Goal: Task Accomplishment & Management: Complete application form

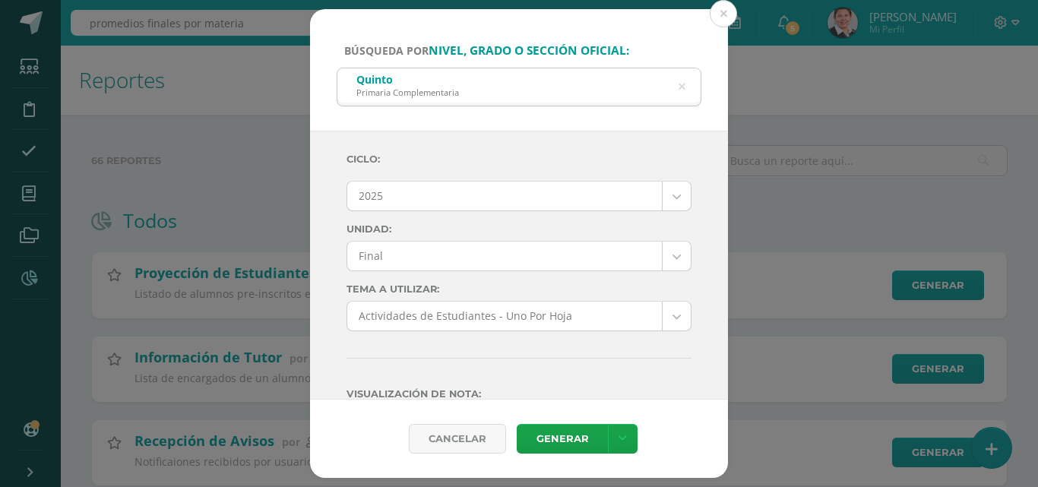
select select "7"
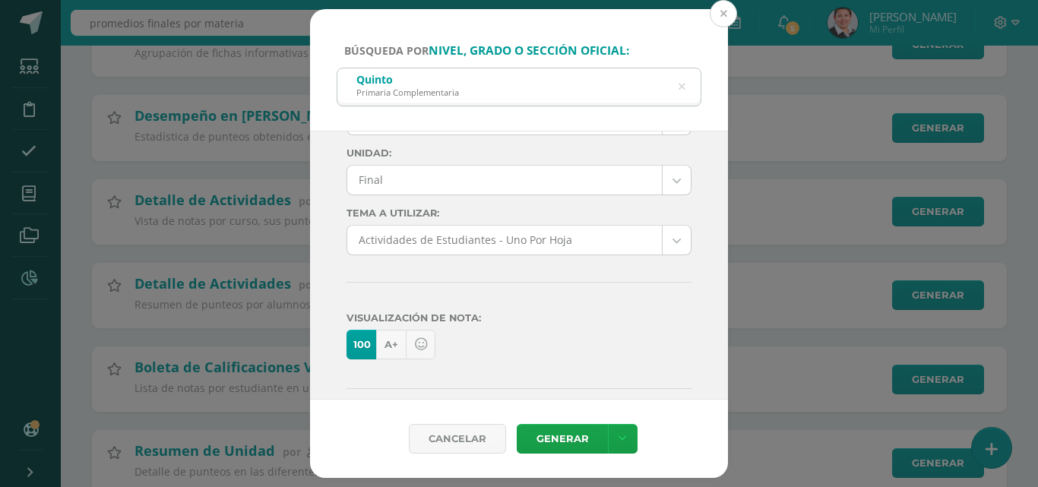
click at [725, 16] on button at bounding box center [723, 13] width 27 height 27
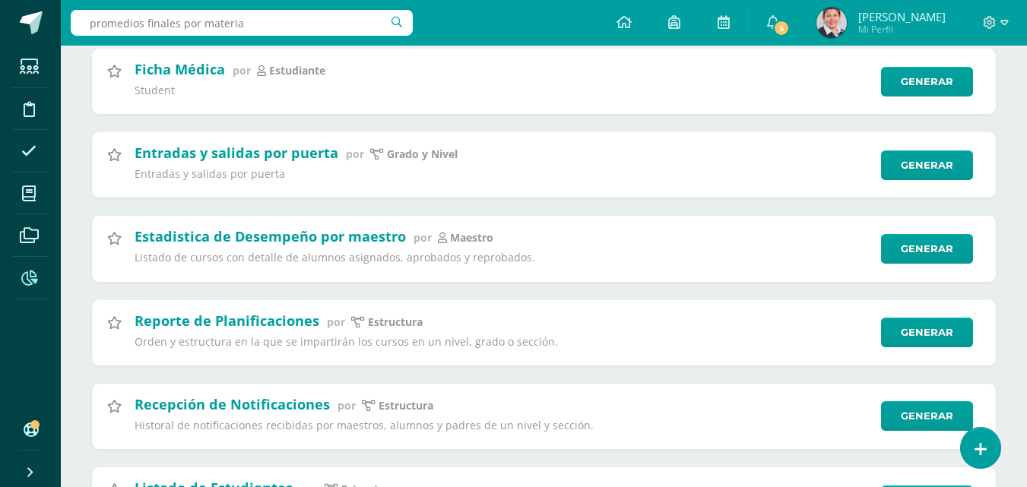
scroll to position [2512, 0]
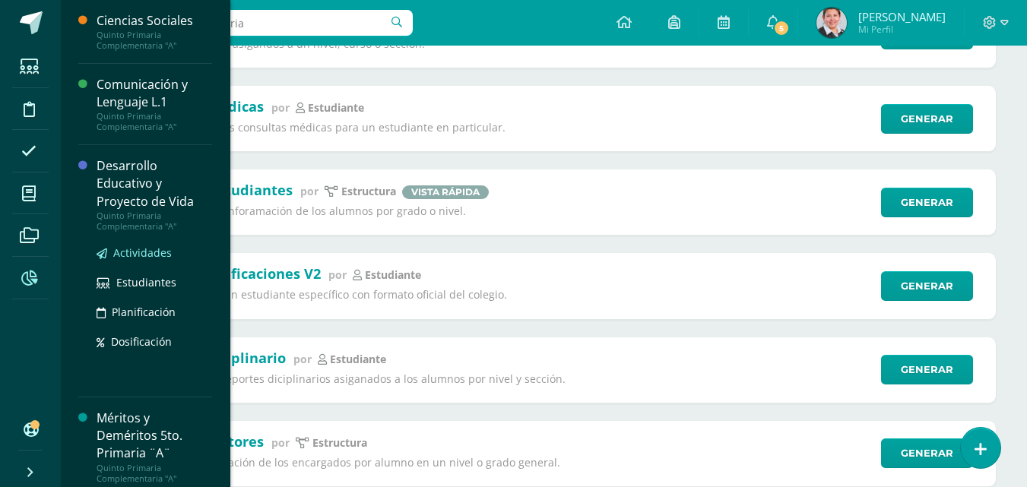
click at [135, 249] on span "Actividades" at bounding box center [142, 253] width 59 height 14
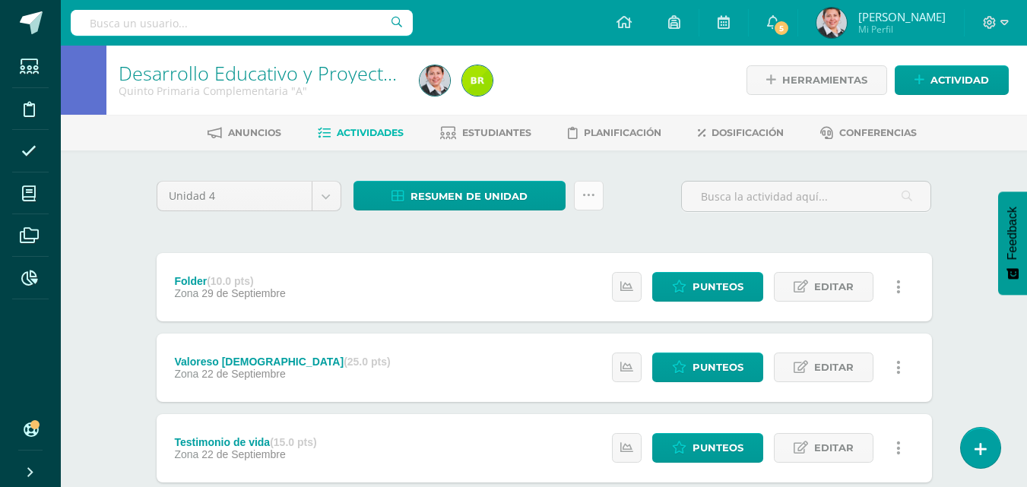
click at [592, 195] on icon at bounding box center [588, 195] width 13 height 13
click at [490, 196] on span "Resumen de unidad" at bounding box center [468, 196] width 117 height 28
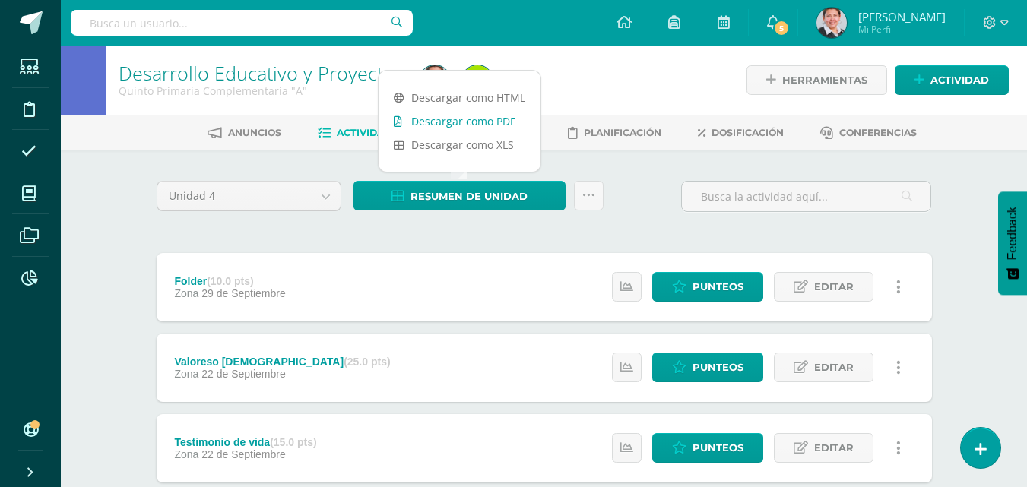
click at [505, 116] on link "Descargar como PDF" at bounding box center [460, 121] width 162 height 24
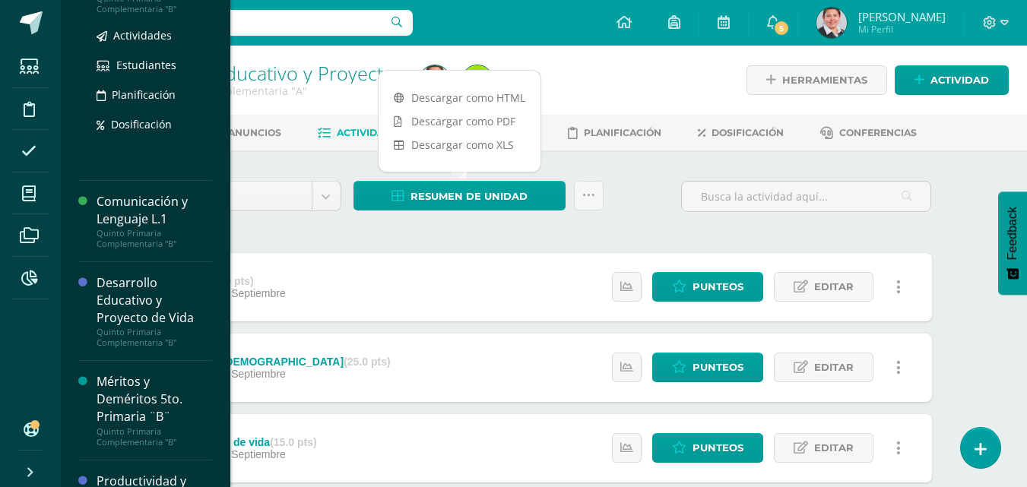
scroll to position [435, 0]
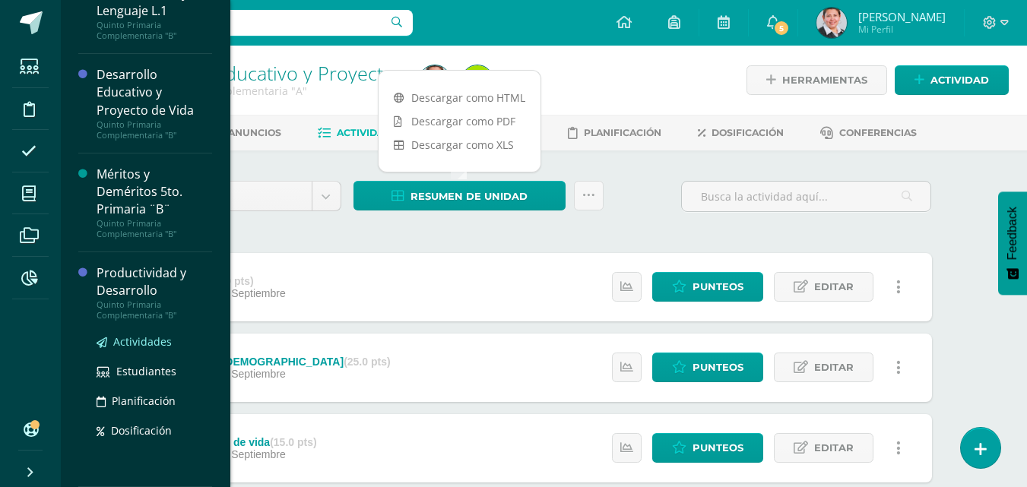
click at [154, 344] on span "Actividades" at bounding box center [142, 341] width 59 height 14
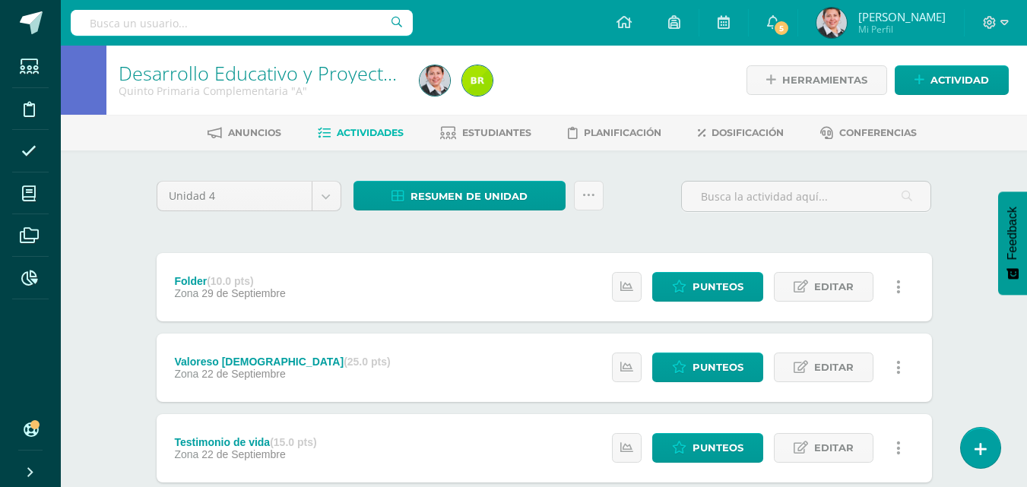
scroll to position [281, 0]
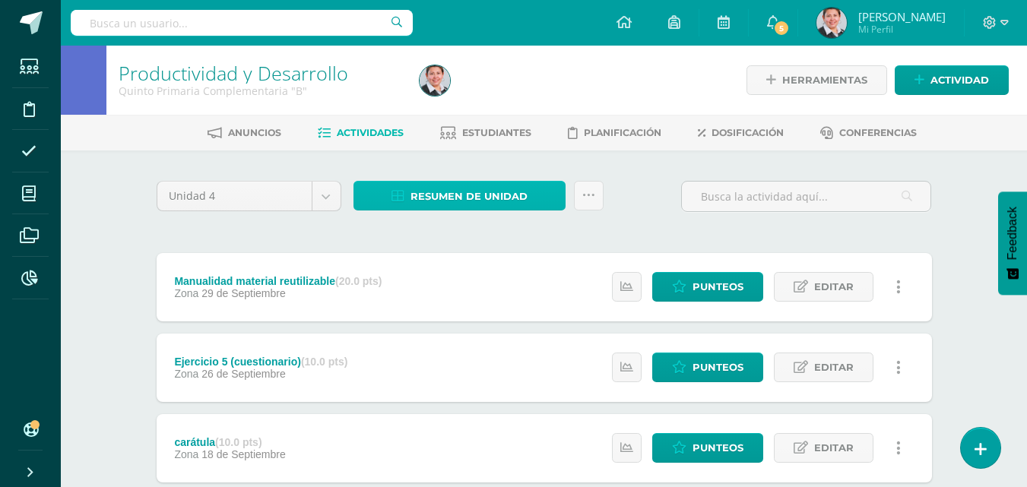
click at [525, 194] on span "Resumen de unidad" at bounding box center [468, 196] width 117 height 28
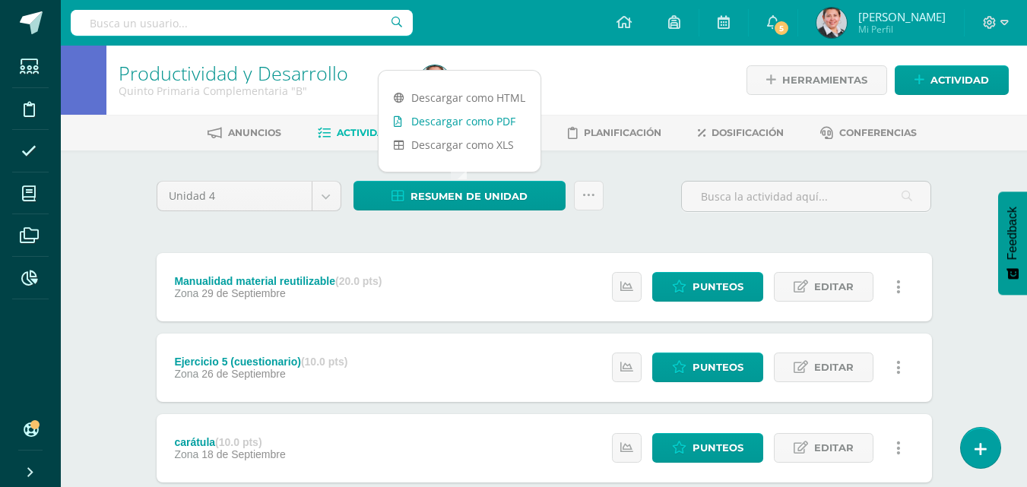
click at [517, 121] on link "Descargar como PDF" at bounding box center [460, 121] width 162 height 24
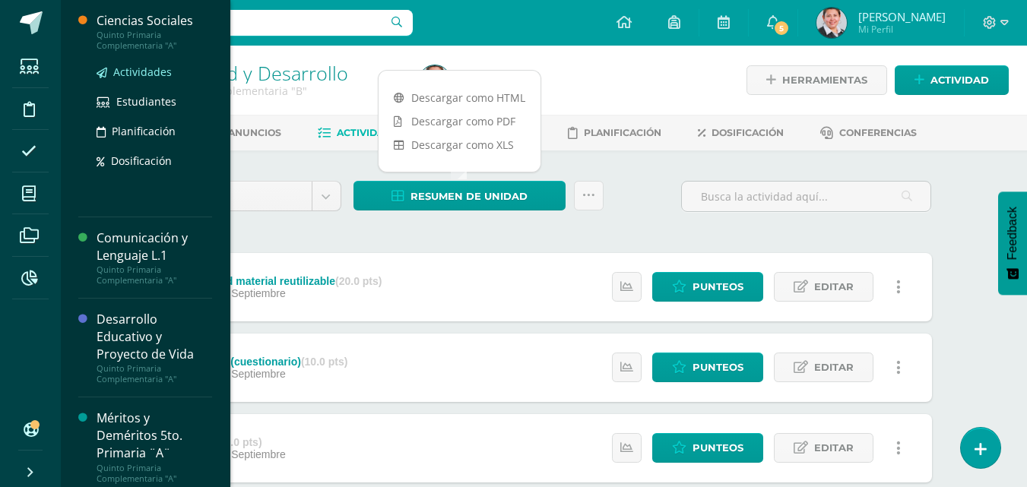
click at [164, 70] on span "Actividades" at bounding box center [142, 72] width 59 height 14
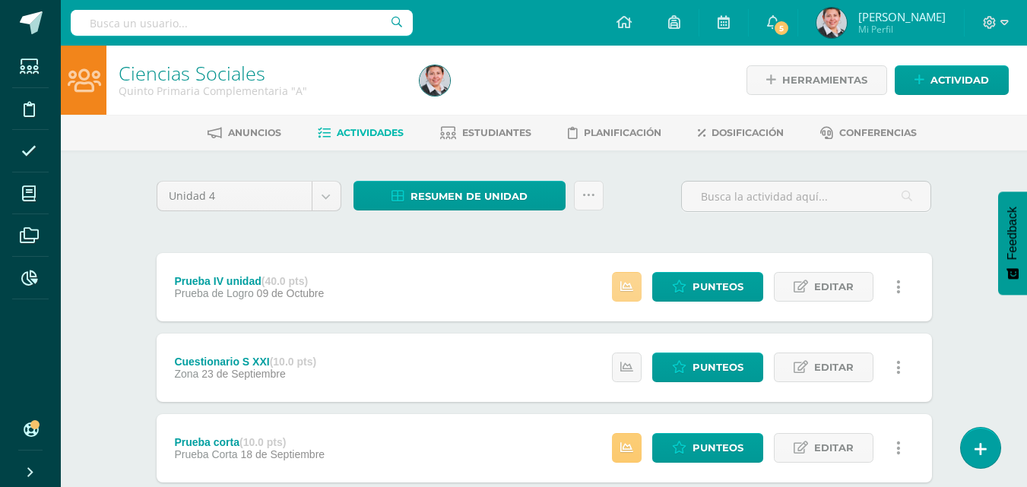
click at [625, 284] on icon at bounding box center [626, 286] width 13 height 13
click at [596, 287] on div "Punteos Editar Historial de actividad Eliminar Historial de actividad ¿Estás se…" at bounding box center [760, 287] width 343 height 68
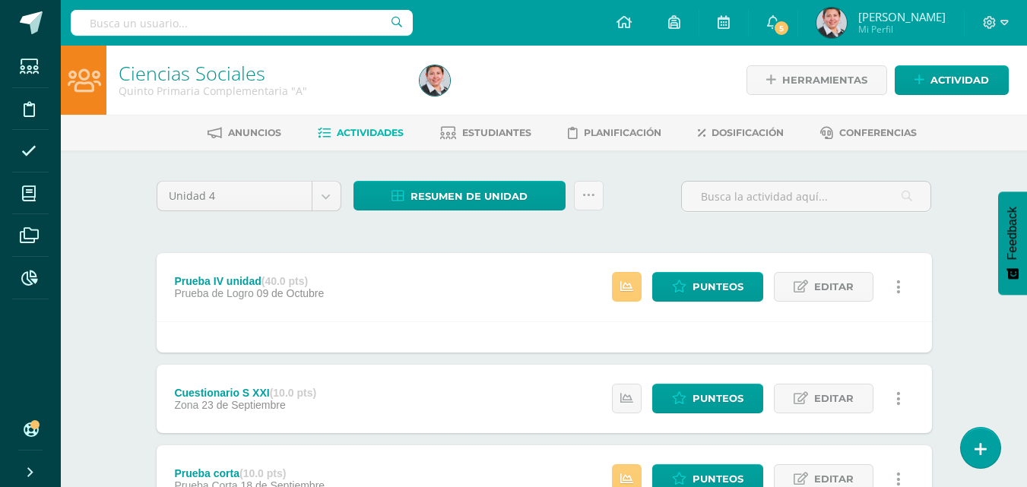
click at [596, 287] on div "Punteos Editar Historial de actividad Eliminar Historial de actividad ¿Estás se…" at bounding box center [760, 287] width 343 height 68
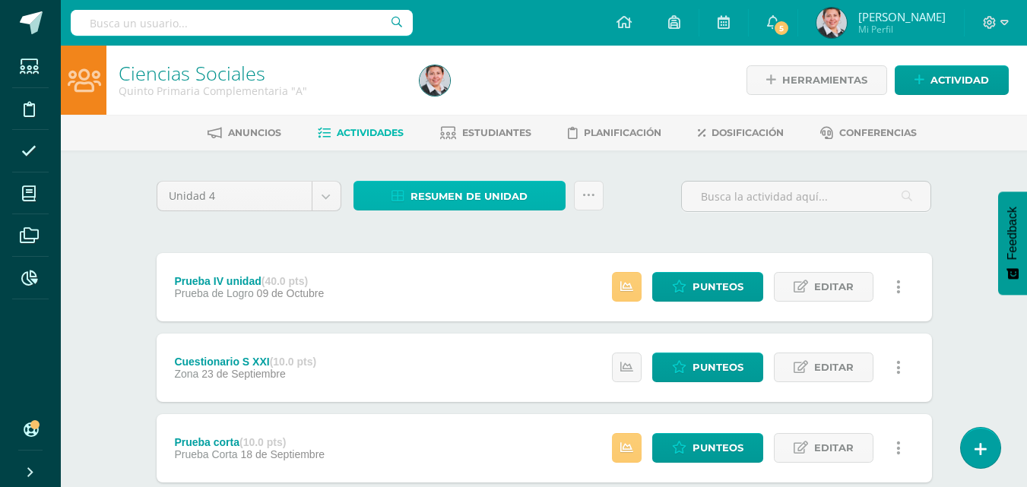
click at [525, 197] on span "Resumen de unidad" at bounding box center [468, 196] width 117 height 28
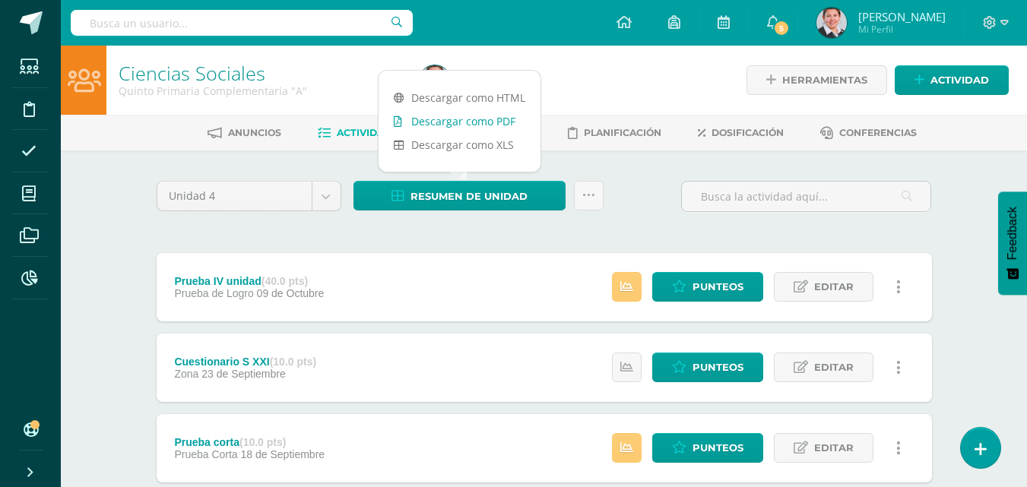
click at [468, 119] on link "Descargar como PDF" at bounding box center [460, 121] width 162 height 24
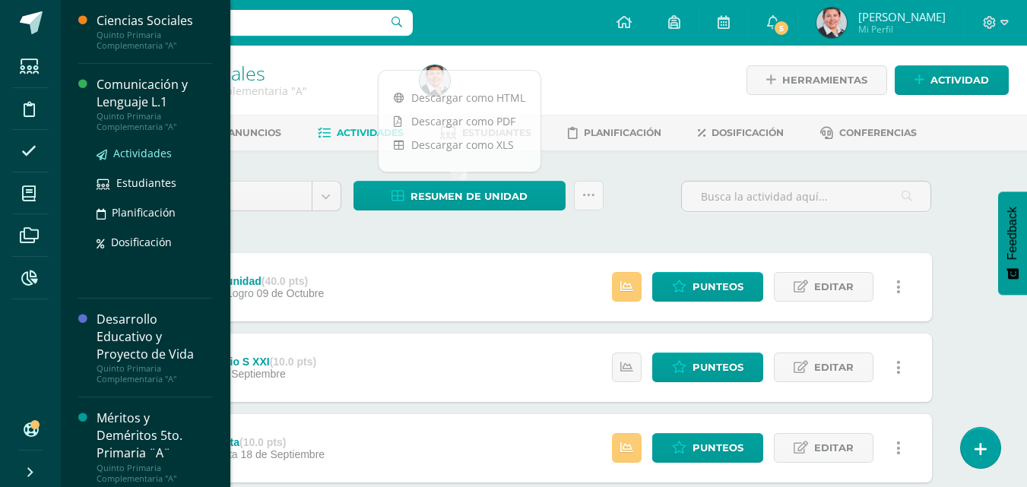
click at [145, 147] on span "Actividades" at bounding box center [142, 153] width 59 height 14
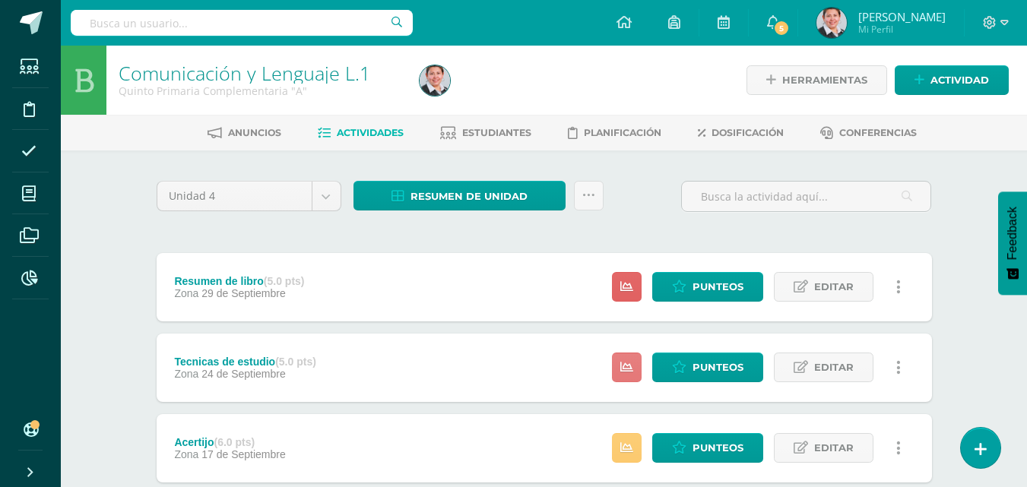
click at [631, 372] on icon at bounding box center [626, 367] width 13 height 13
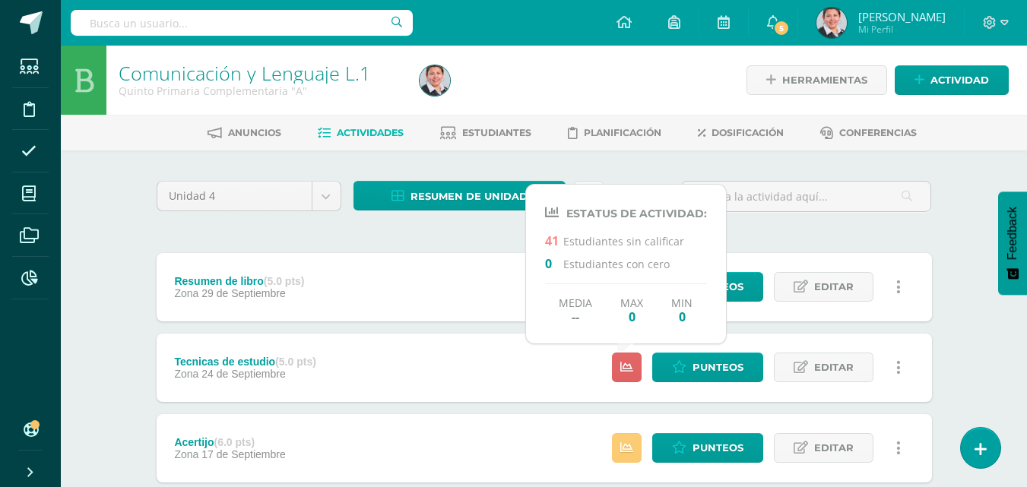
click at [578, 368] on div "Tecnicas de estudio (5.0 pts) Zona 24 de Septiembre Punteos Editar Ocultar Hist…" at bounding box center [544, 368] width 775 height 68
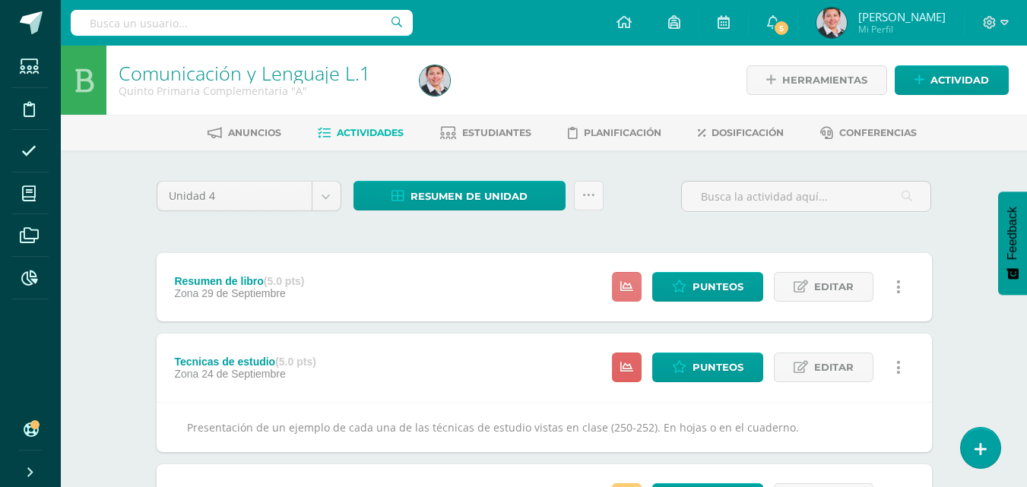
click at [633, 284] on link at bounding box center [627, 287] width 30 height 30
click at [585, 284] on div "Resumen de libro (5.0 pts) Zona 29 de Septiembre Punteos Editar Ocultar Histori…" at bounding box center [544, 287] width 775 height 68
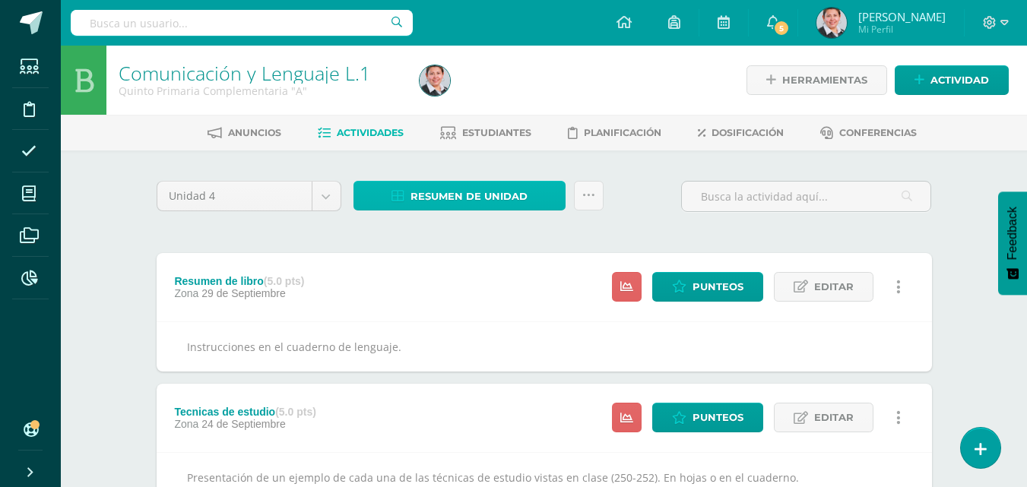
click at [505, 198] on span "Resumen de unidad" at bounding box center [468, 196] width 117 height 28
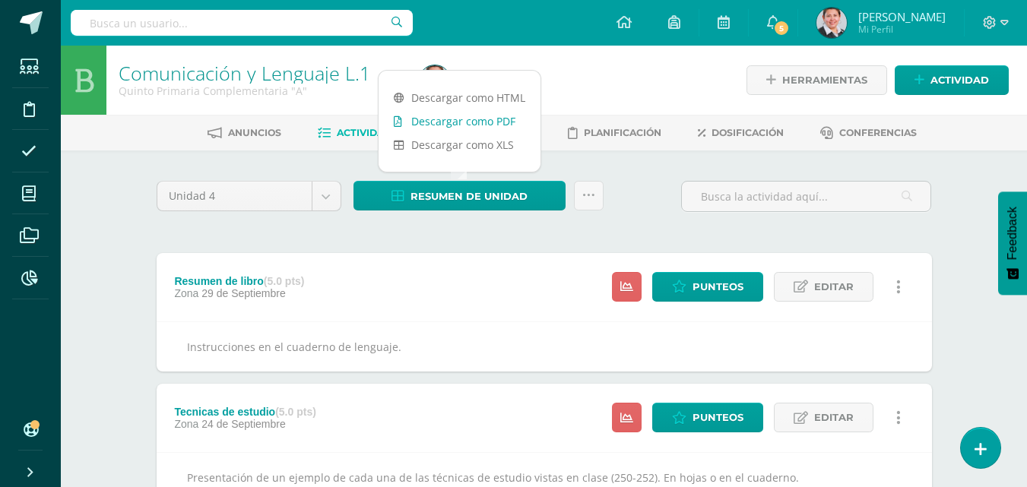
click at [481, 120] on link "Descargar como PDF" at bounding box center [460, 121] width 162 height 24
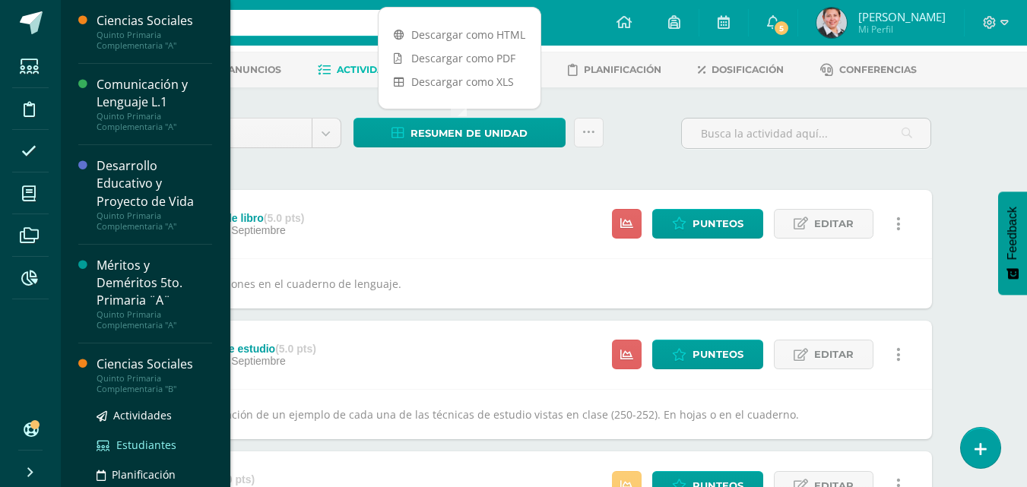
scroll to position [228, 0]
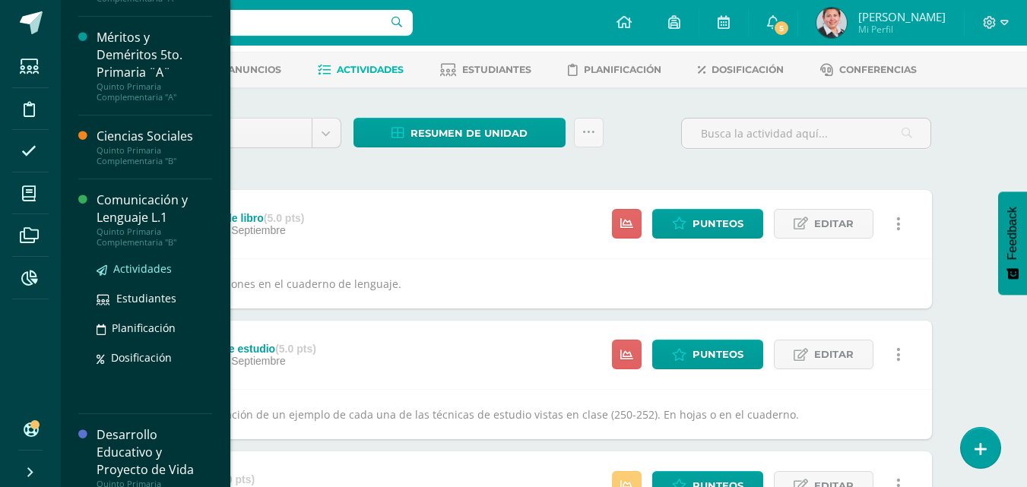
click at [150, 271] on span "Actividades" at bounding box center [142, 268] width 59 height 14
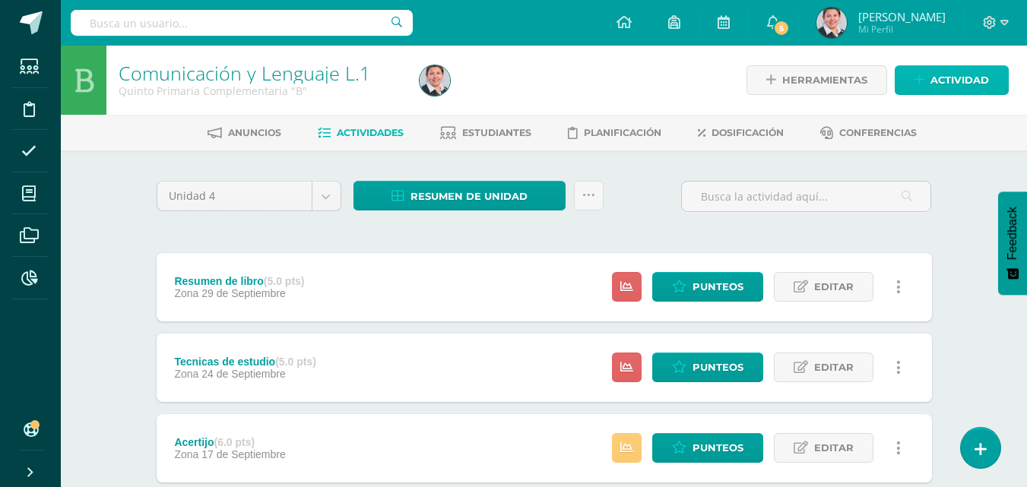
click at [931, 74] on span "Actividad" at bounding box center [959, 80] width 59 height 28
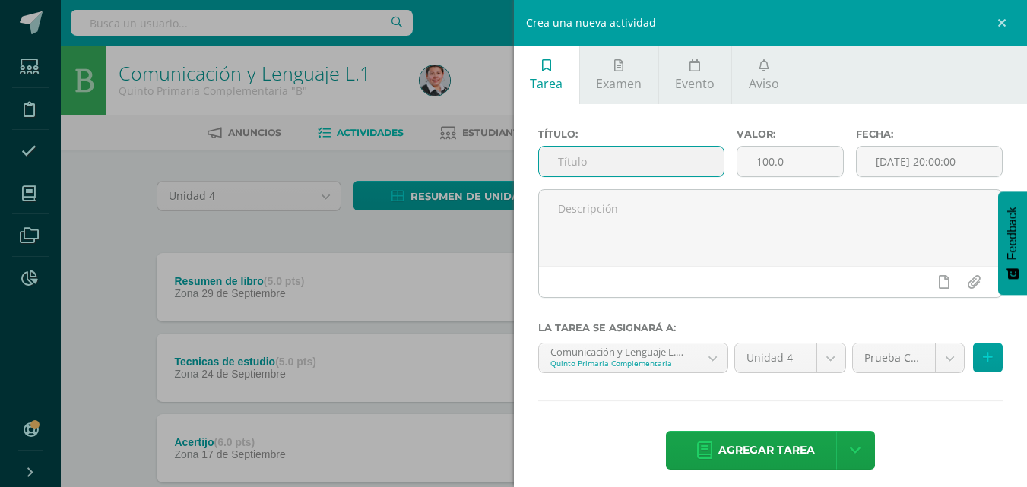
click at [654, 158] on input "text" at bounding box center [631, 162] width 185 height 30
type input "Laboratorio IV unidad"
click at [768, 163] on input "100.0" at bounding box center [790, 162] width 106 height 30
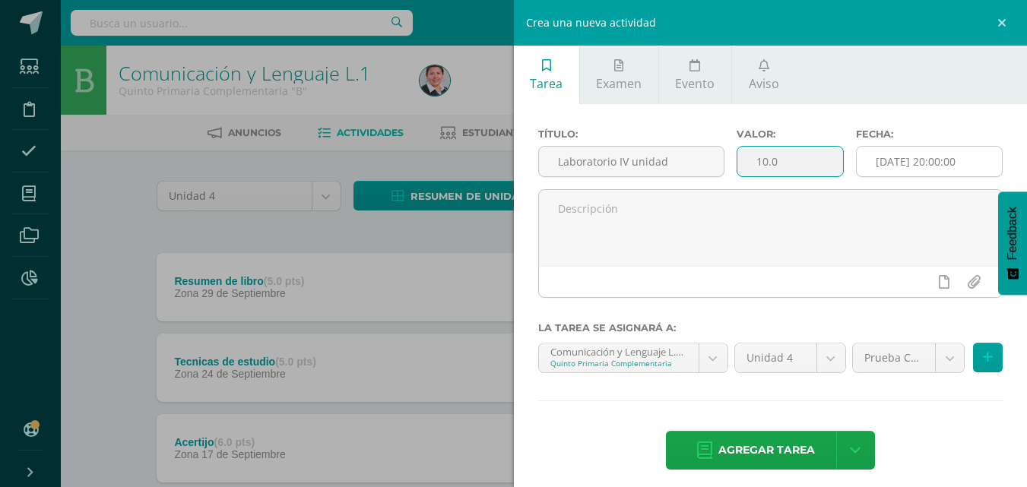
type input "10.0"
click at [913, 161] on input "[DATE] 20:00:00" at bounding box center [929, 162] width 145 height 30
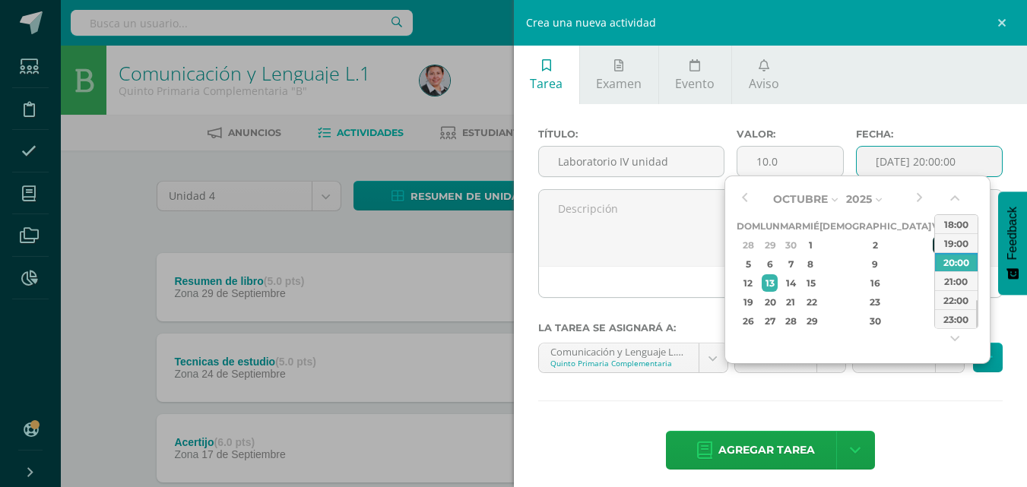
click at [933, 243] on div "3" at bounding box center [940, 244] width 14 height 17
type input "2025-10-03 20:00"
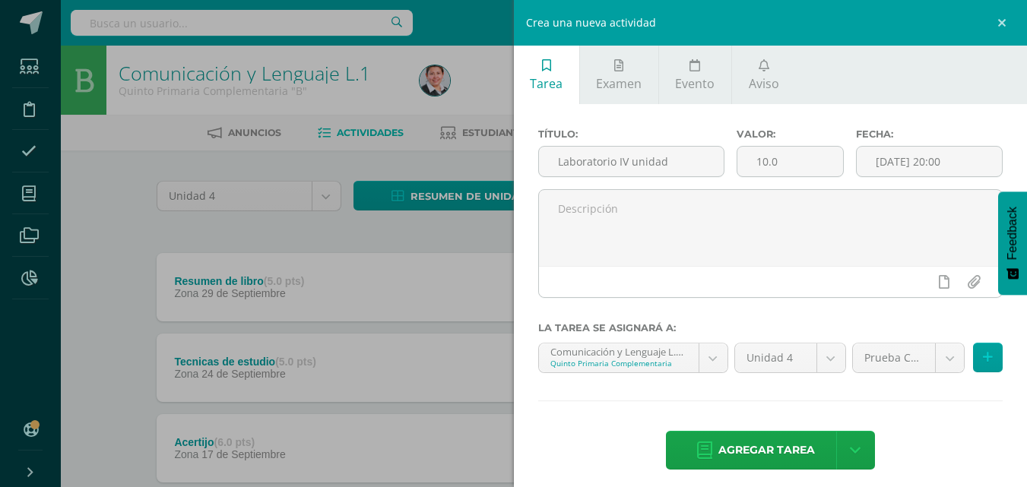
click at [682, 305] on div at bounding box center [770, 249] width 477 height 121
click at [937, 363] on body "Estudiantes Disciplina Asistencia Mis cursos Archivos Reportes Soporte Ayuda Re…" at bounding box center [513, 453] width 1027 height 906
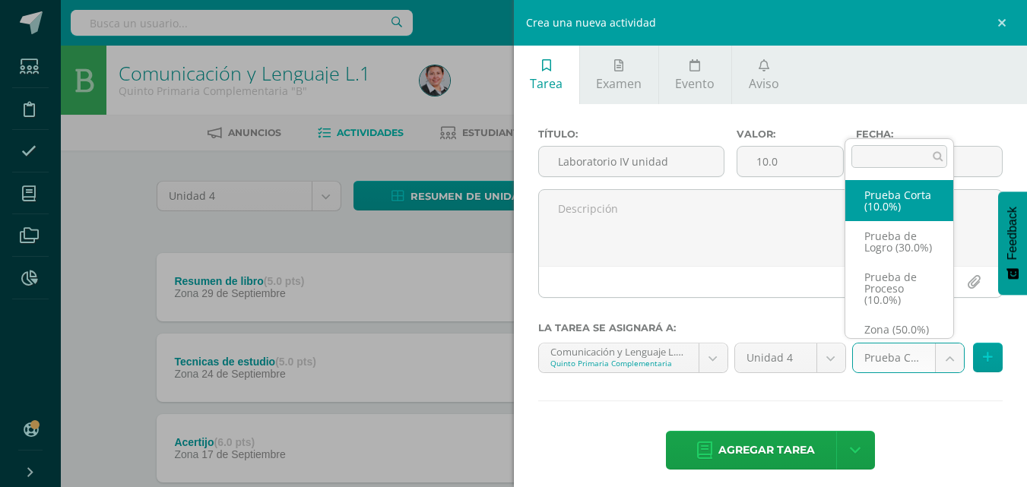
scroll to position [40, 0]
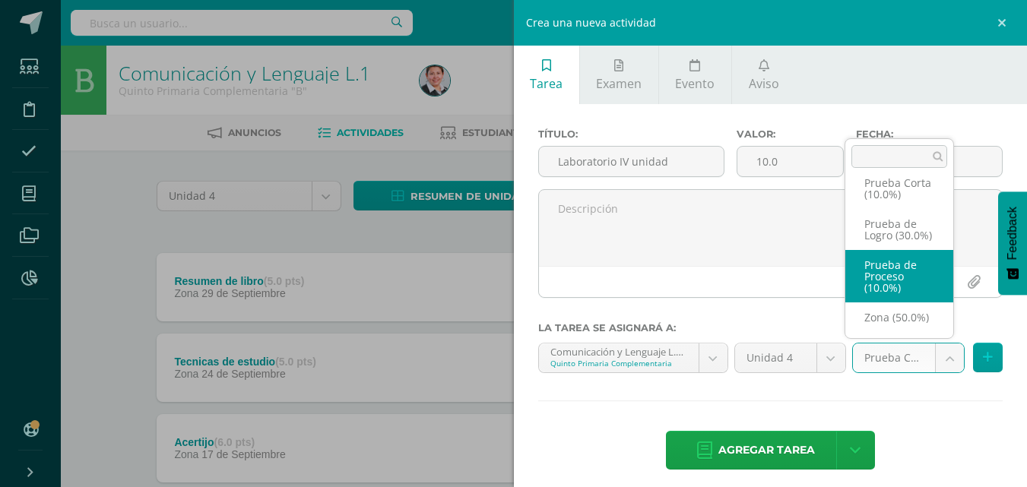
select select "155643"
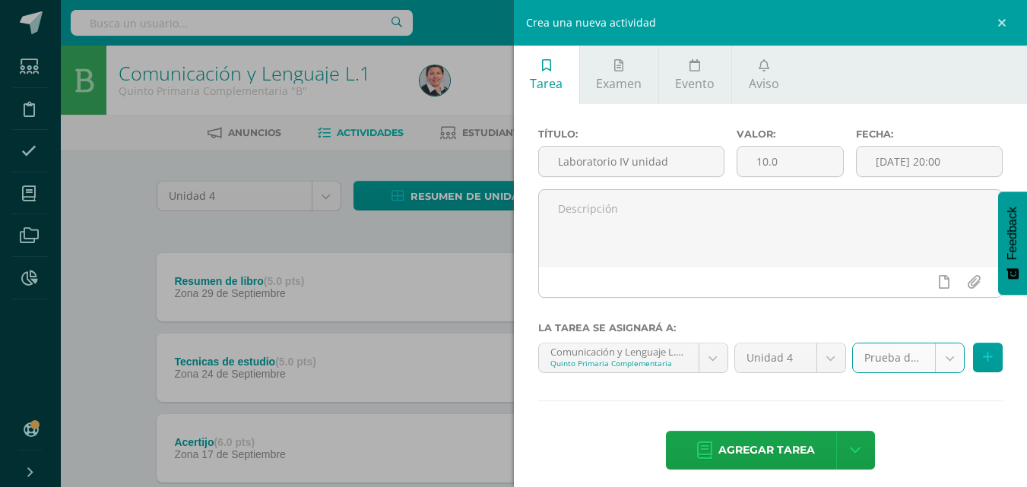
scroll to position [10, 0]
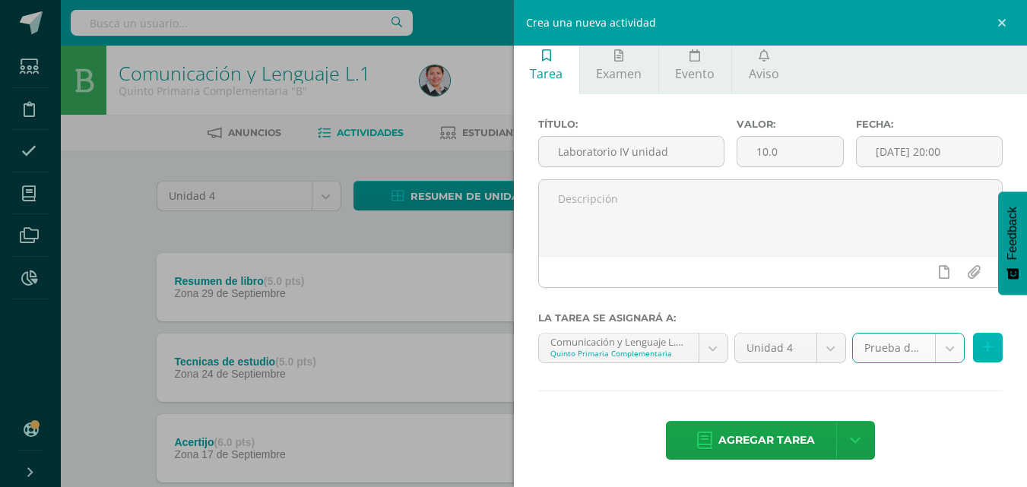
click at [983, 347] on button at bounding box center [988, 348] width 30 height 30
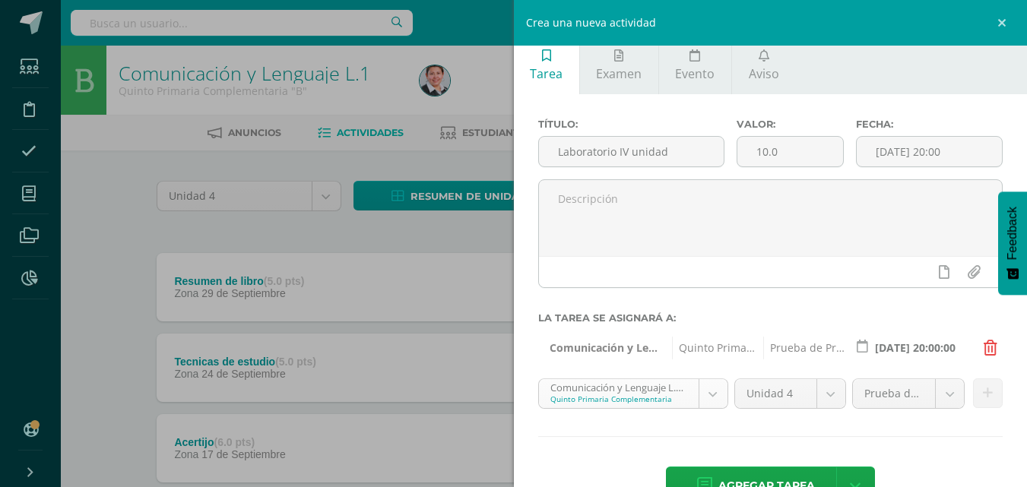
click at [704, 397] on body "Estudiantes Disciplina Asistencia Mis cursos Archivos Reportes Soporte Ayuda Re…" at bounding box center [513, 453] width 1027 height 906
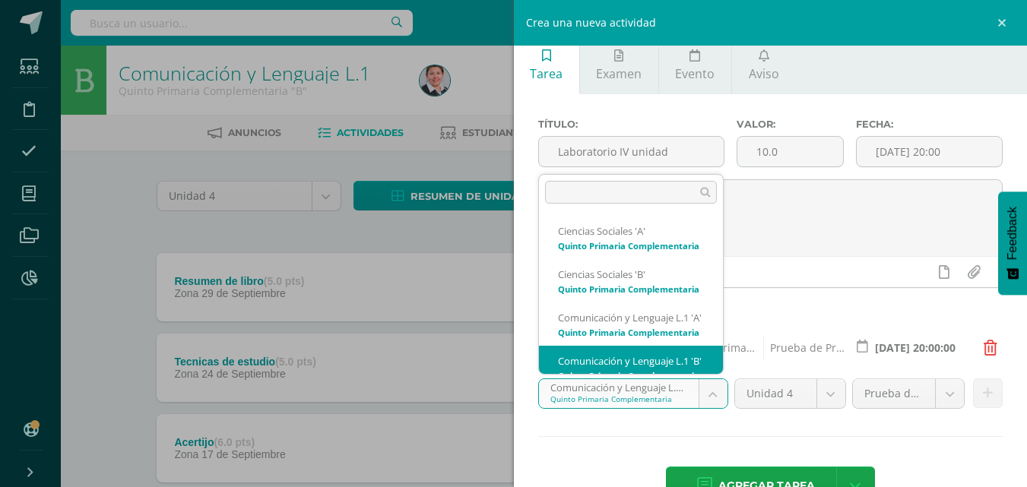
scroll to position [75, 0]
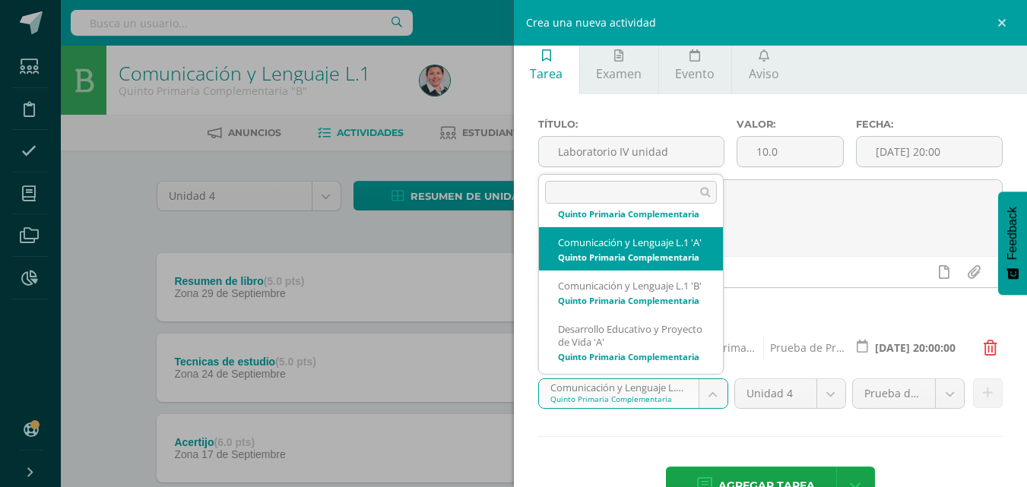
select select "155345"
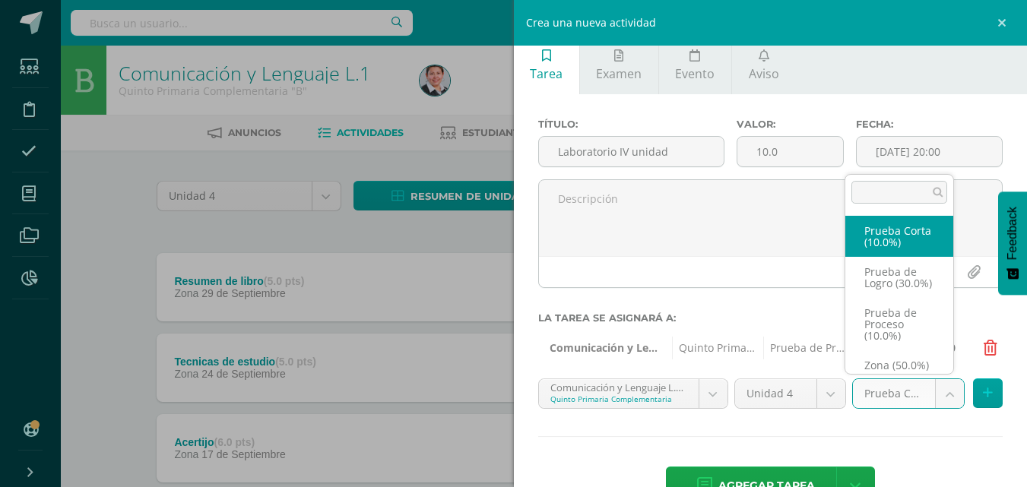
click at [942, 398] on body "Estudiantes Disciplina Asistencia Mis cursos Archivos Reportes Soporte Ayuda Re…" at bounding box center [513, 453] width 1027 height 906
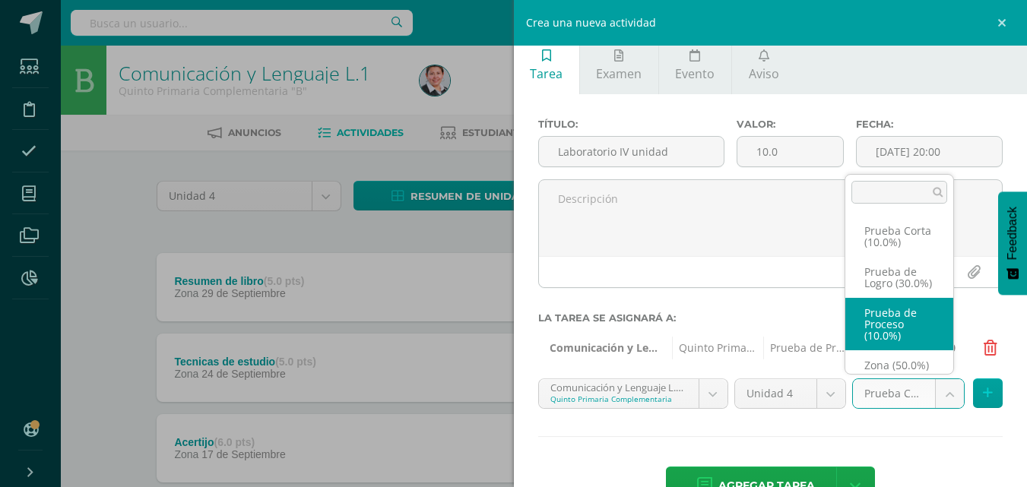
select select "155363"
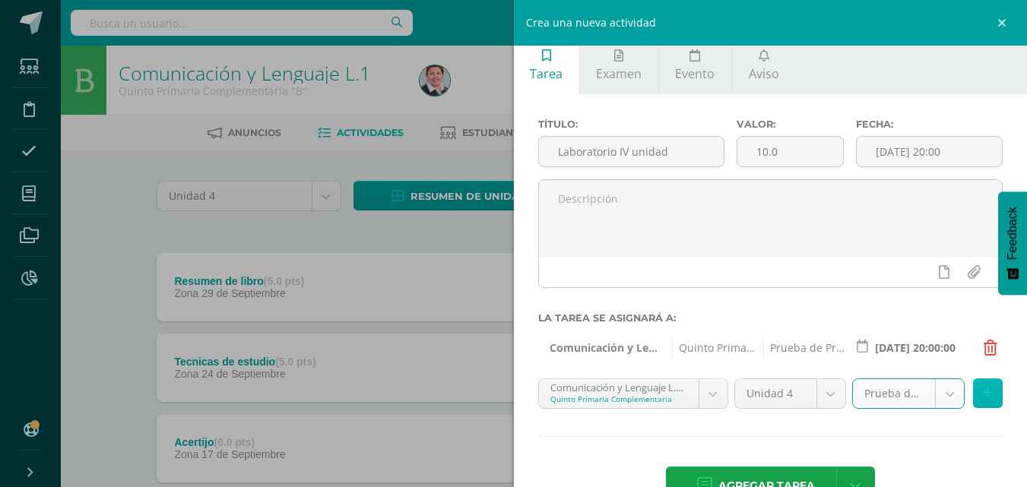
click at [983, 394] on icon at bounding box center [988, 393] width 10 height 13
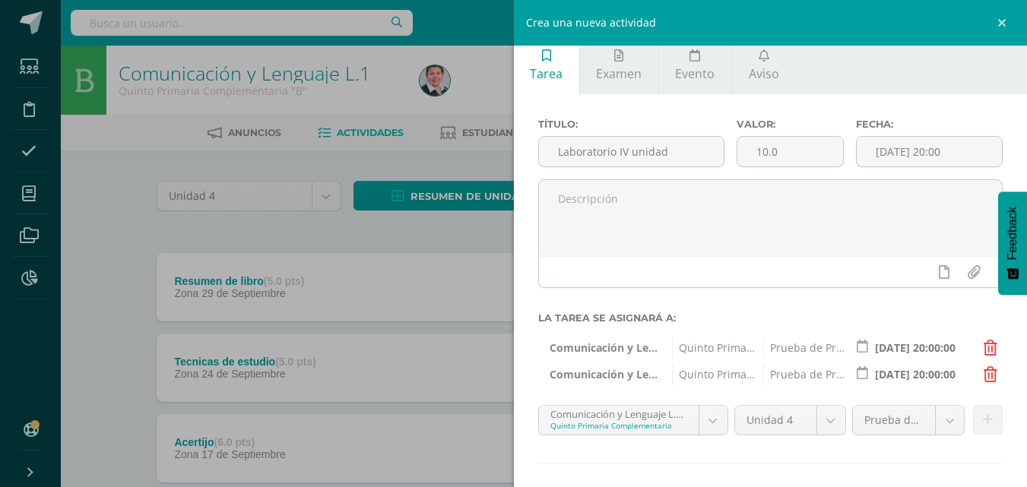
scroll to position [82, 0]
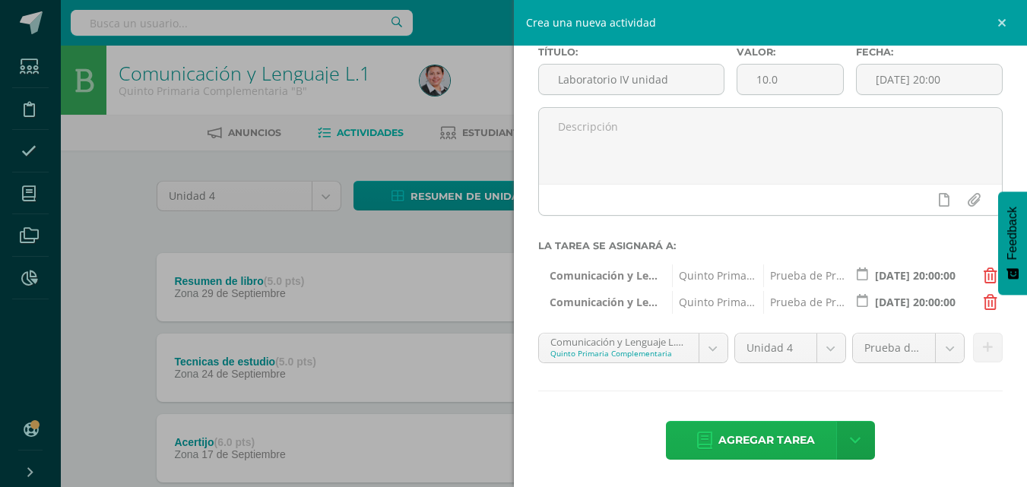
click at [779, 439] on span "Agregar tarea" at bounding box center [766, 440] width 97 height 37
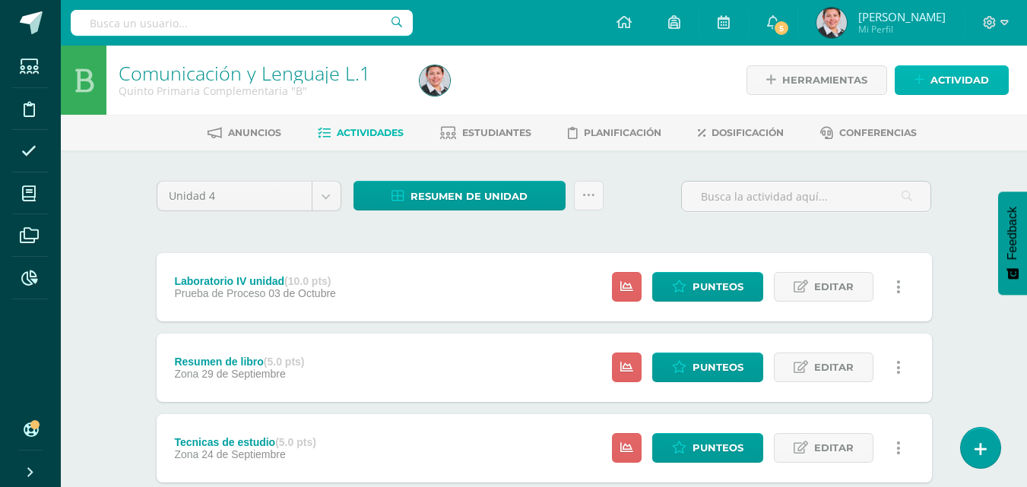
click at [948, 75] on span "Actividad" at bounding box center [959, 80] width 59 height 28
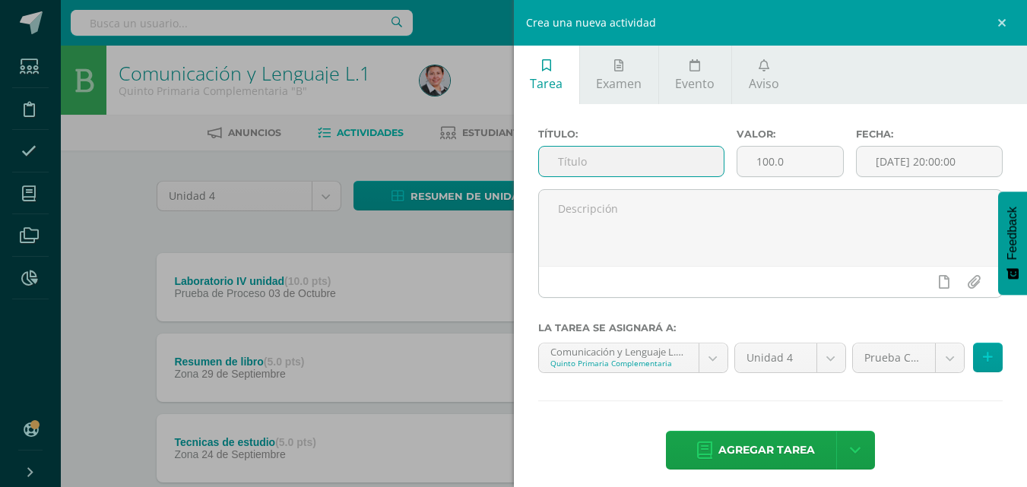
click at [653, 160] on input "text" at bounding box center [631, 162] width 185 height 30
type input "Prueba corta"
click at [761, 166] on input "100.0" at bounding box center [790, 162] width 106 height 30
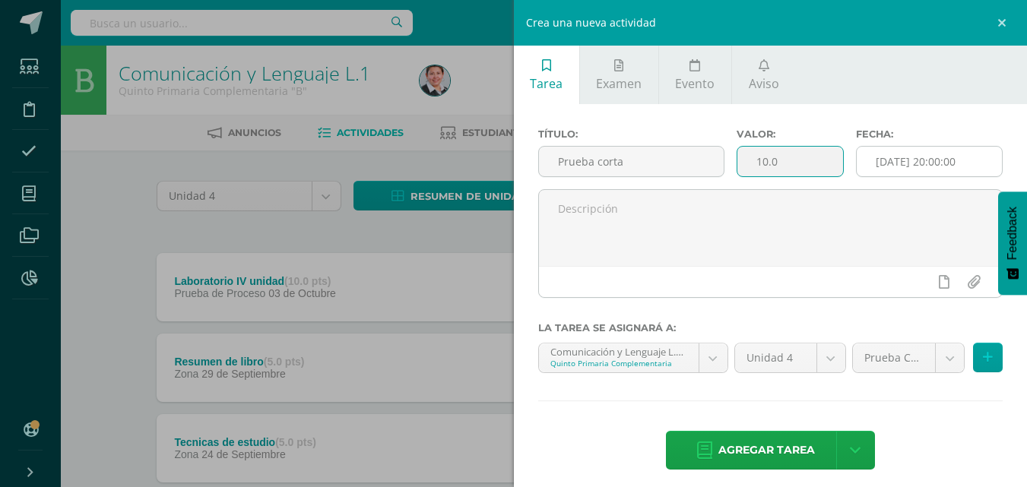
type input "10.0"
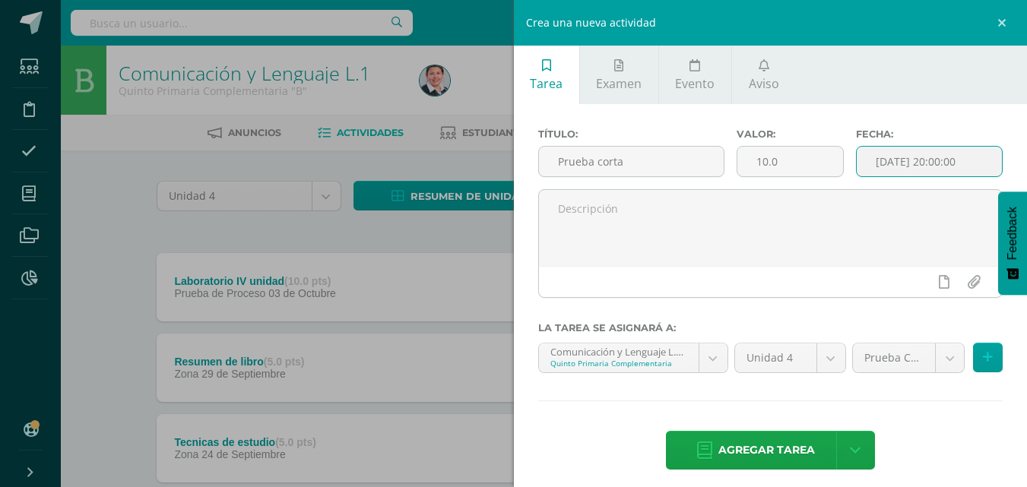
click at [933, 165] on input "[DATE] 20:00:00" at bounding box center [929, 162] width 145 height 30
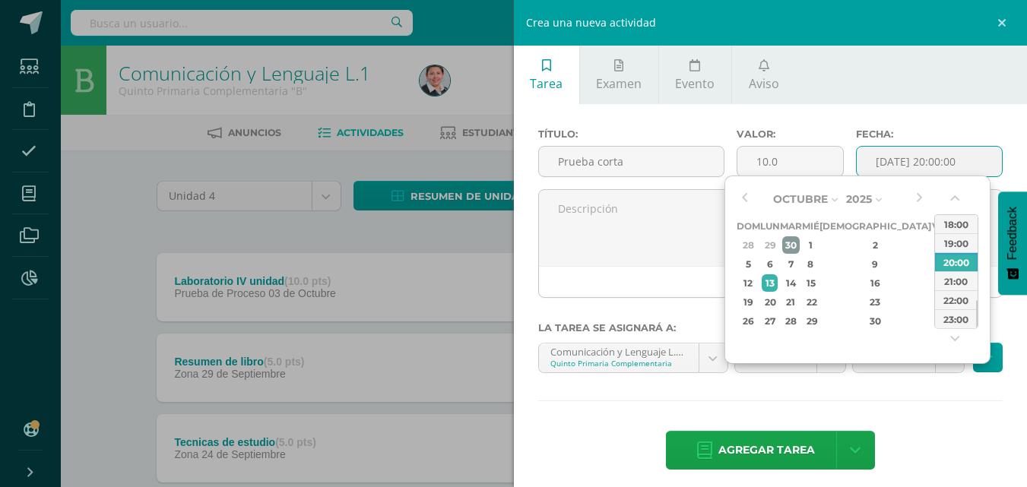
click at [800, 247] on div "30" at bounding box center [790, 244] width 17 height 17
type input "2025-09-30 20:00"
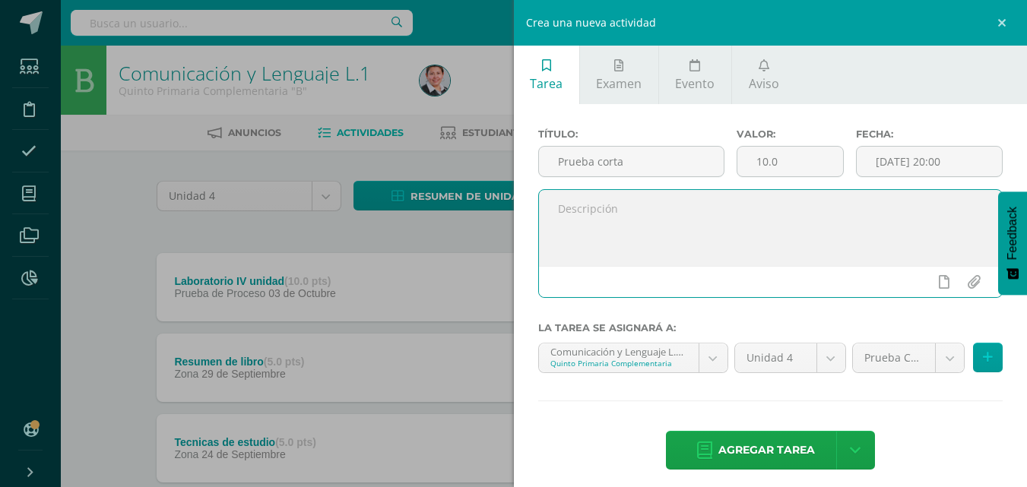
click at [694, 253] on textarea at bounding box center [771, 228] width 464 height 76
click at [934, 362] on body "Tarea asignada exitosamente Estudiantes Disciplina Asistencia Mis cursos Archiv…" at bounding box center [513, 493] width 1027 height 987
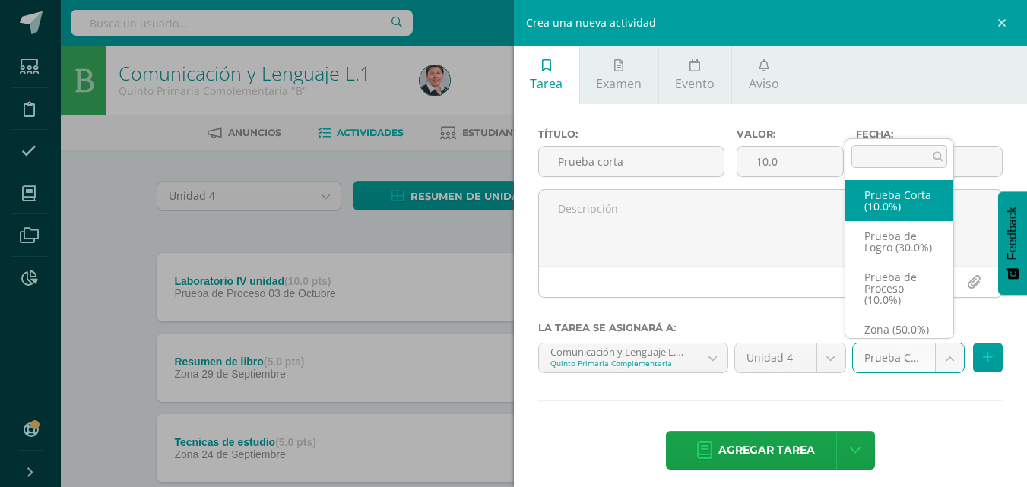
select select "155641"
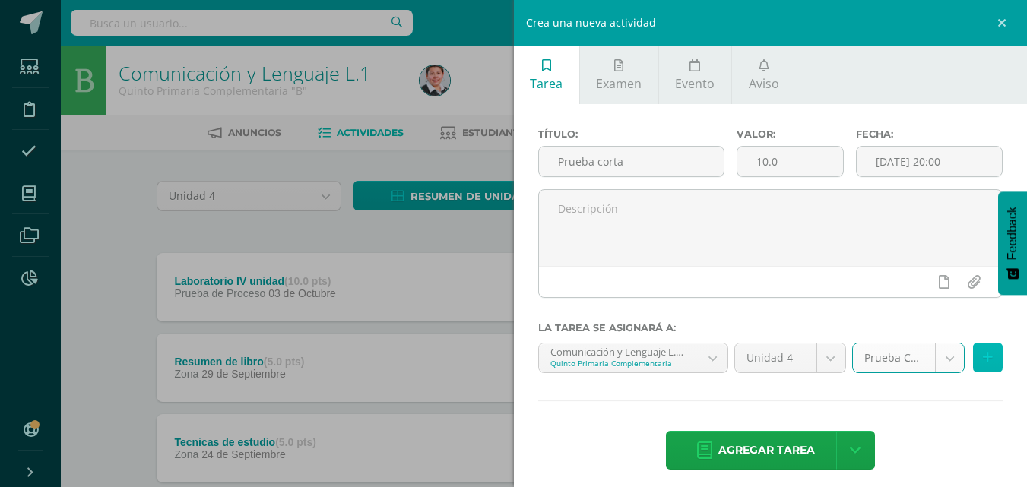
click at [983, 362] on icon at bounding box center [988, 357] width 10 height 13
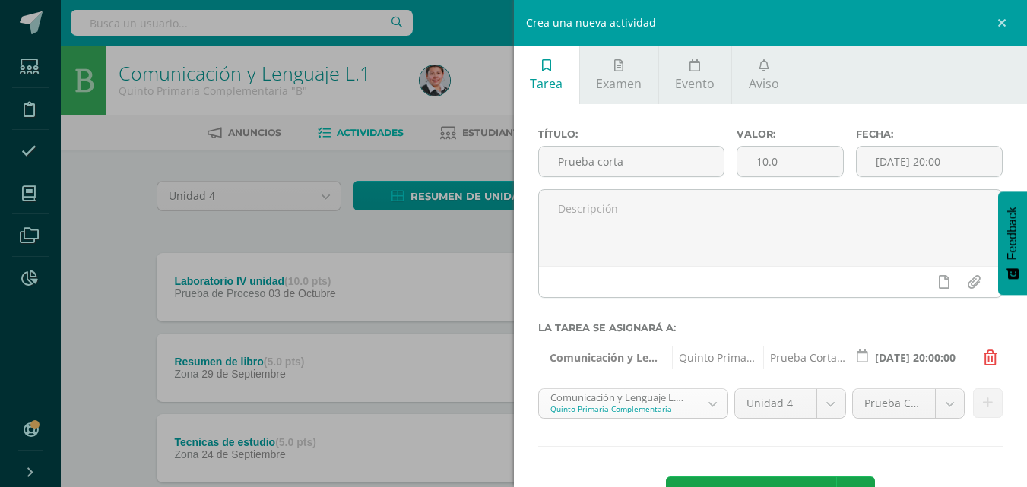
scroll to position [75, 0]
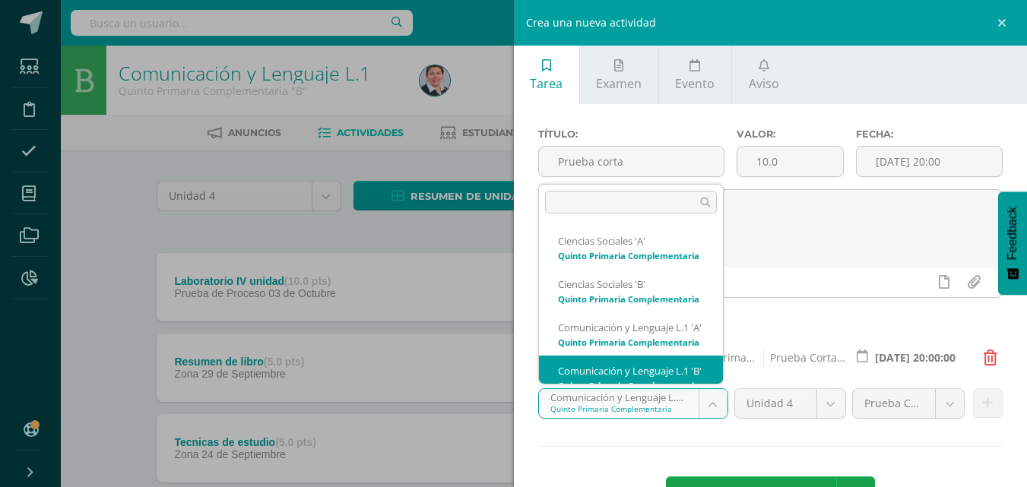
click at [702, 403] on body "Tarea asignada exitosamente Estudiantes Disciplina Asistencia Mis cursos Archiv…" at bounding box center [513, 493] width 1027 height 987
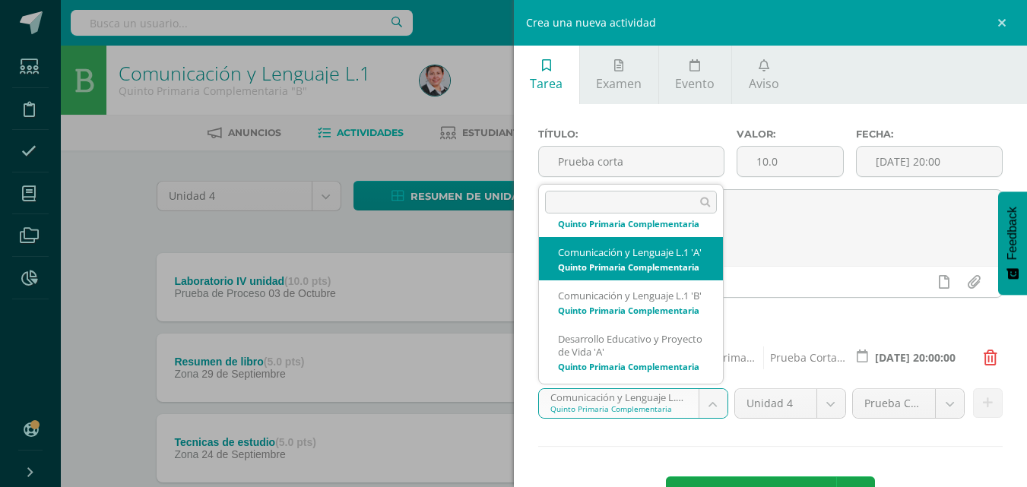
select select "155345"
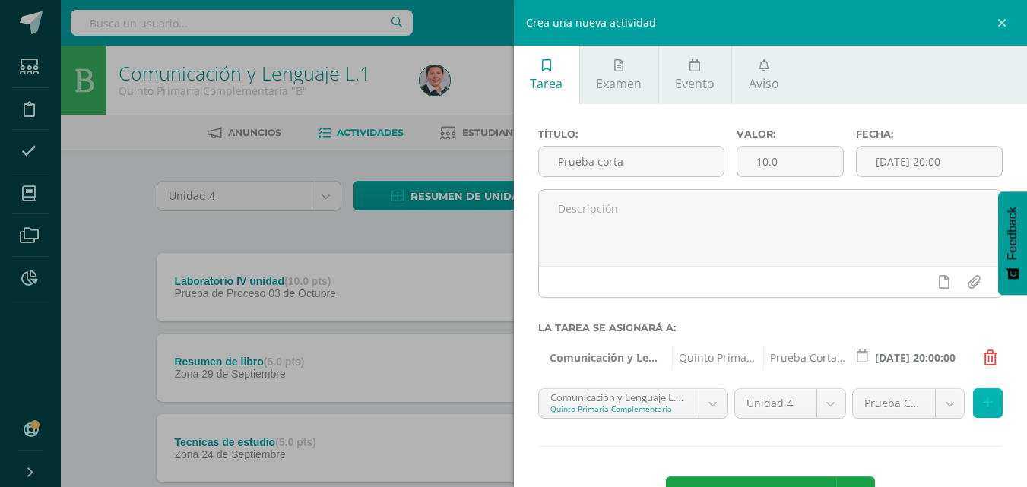
click at [983, 405] on icon at bounding box center [988, 403] width 10 height 13
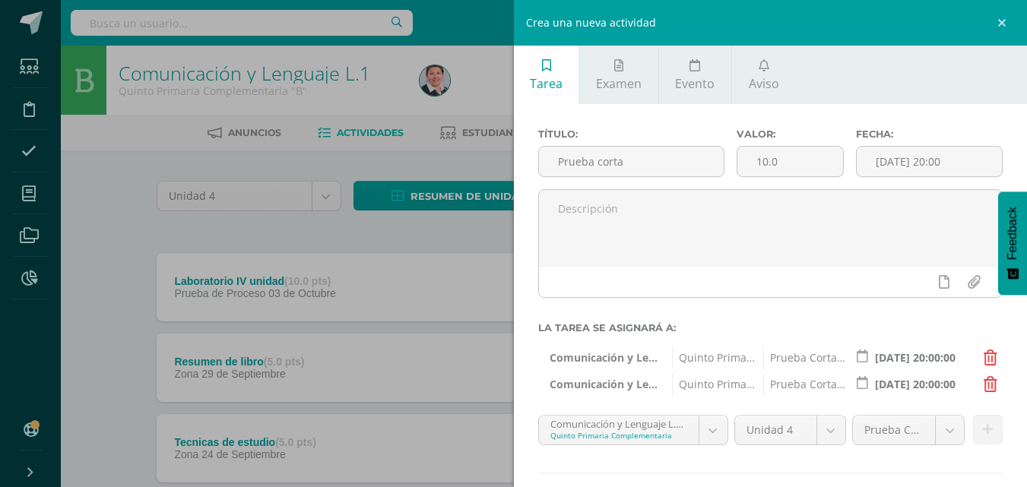
scroll to position [82, 0]
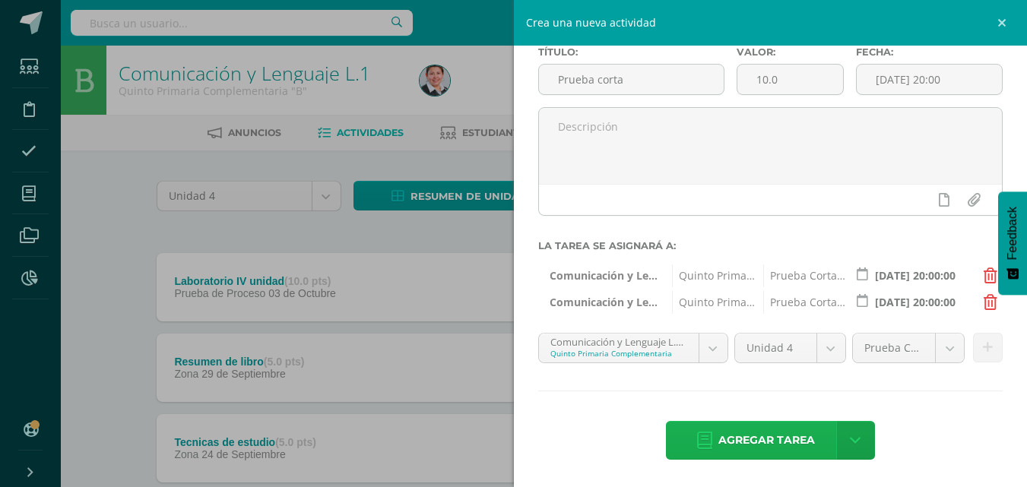
click at [760, 436] on span "Agregar tarea" at bounding box center [766, 440] width 97 height 37
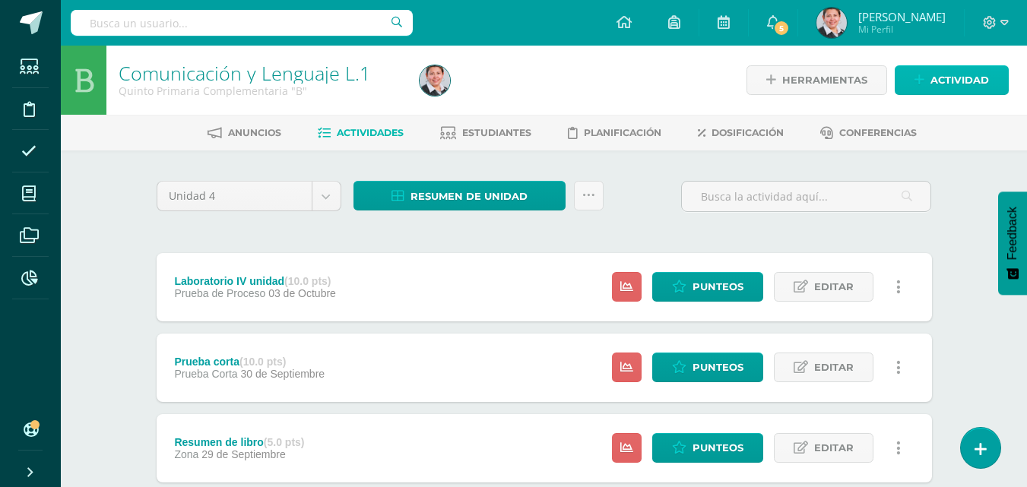
click at [950, 76] on span "Actividad" at bounding box center [959, 80] width 59 height 28
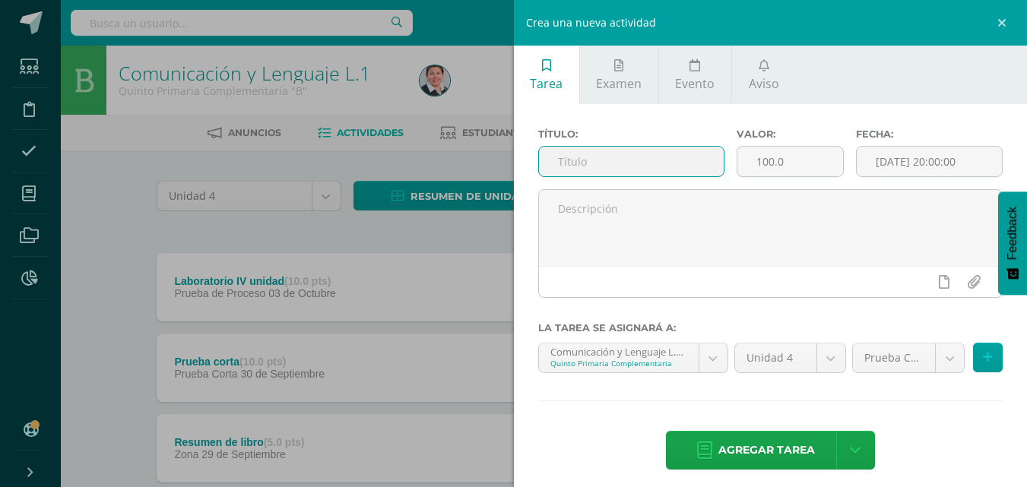
click at [650, 154] on input "text" at bounding box center [631, 162] width 185 height 30
type input "Examen IV unidad"
click at [768, 162] on input "100.0" at bounding box center [790, 162] width 106 height 30
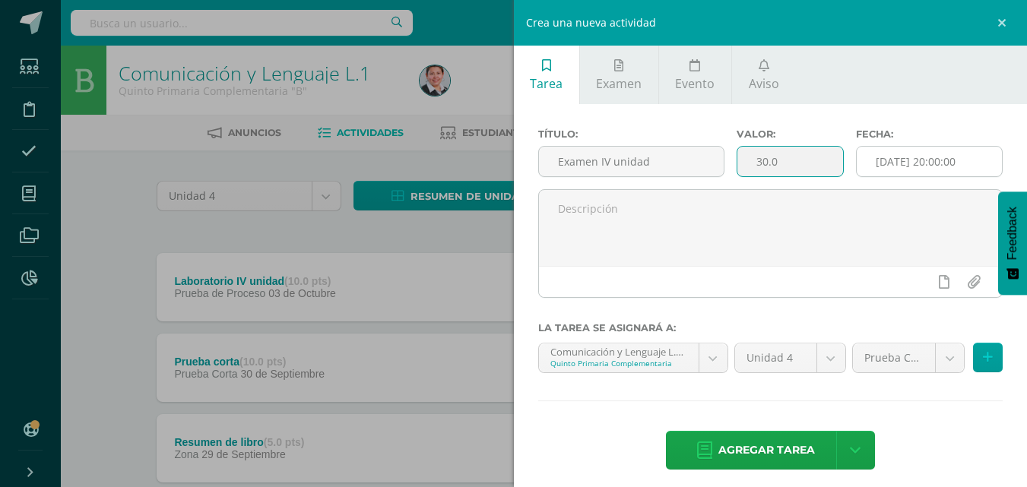
type input "30.0"
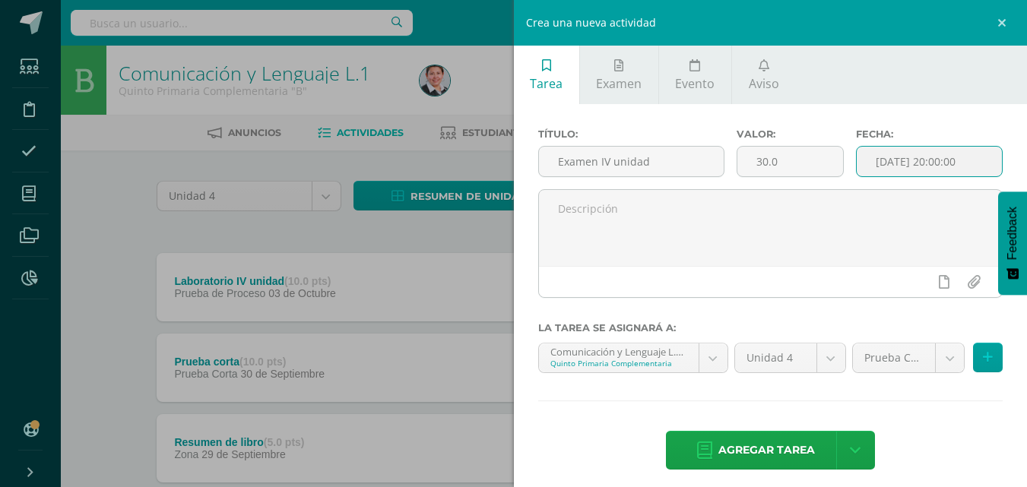
click at [928, 166] on input "[DATE] 20:00:00" at bounding box center [929, 162] width 145 height 30
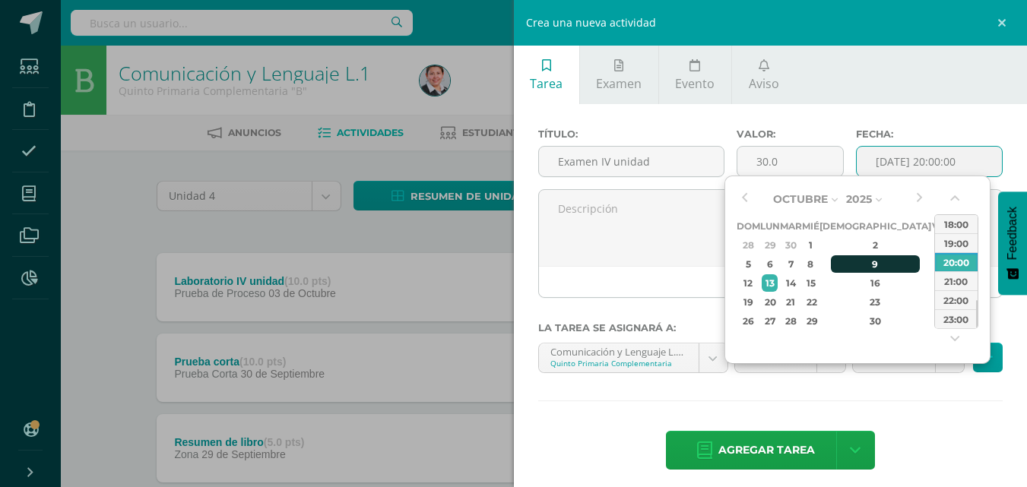
click at [860, 262] on div "9" at bounding box center [876, 263] width 90 height 17
type input "2025-10-09 20:00"
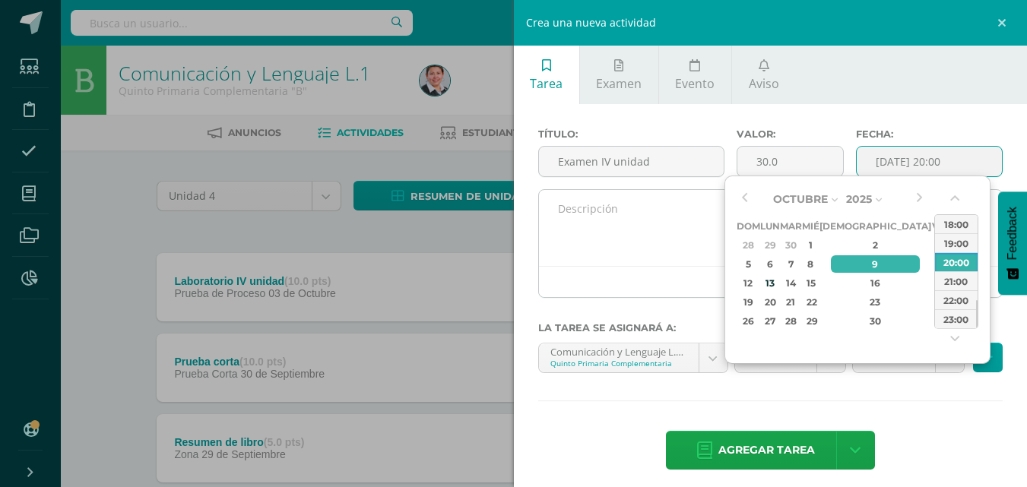
click at [709, 271] on div at bounding box center [771, 281] width 464 height 31
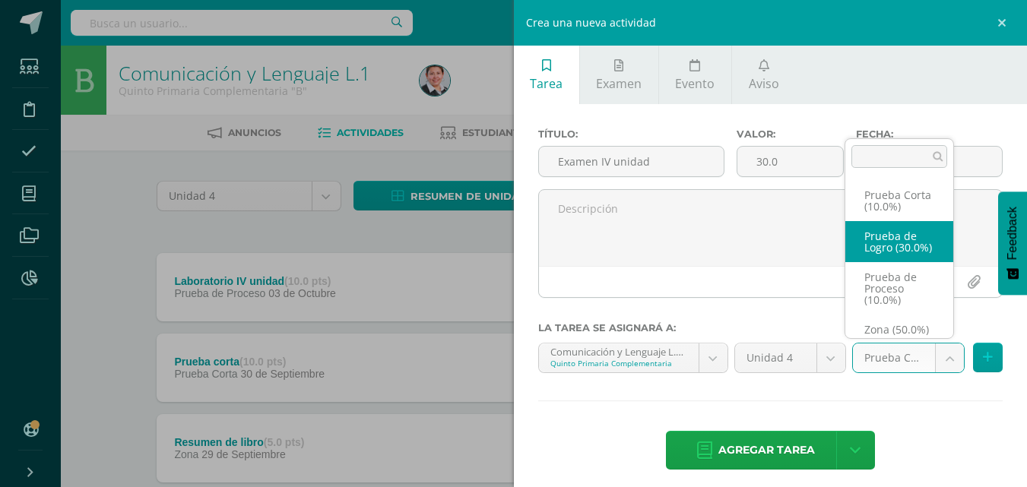
select select "155642"
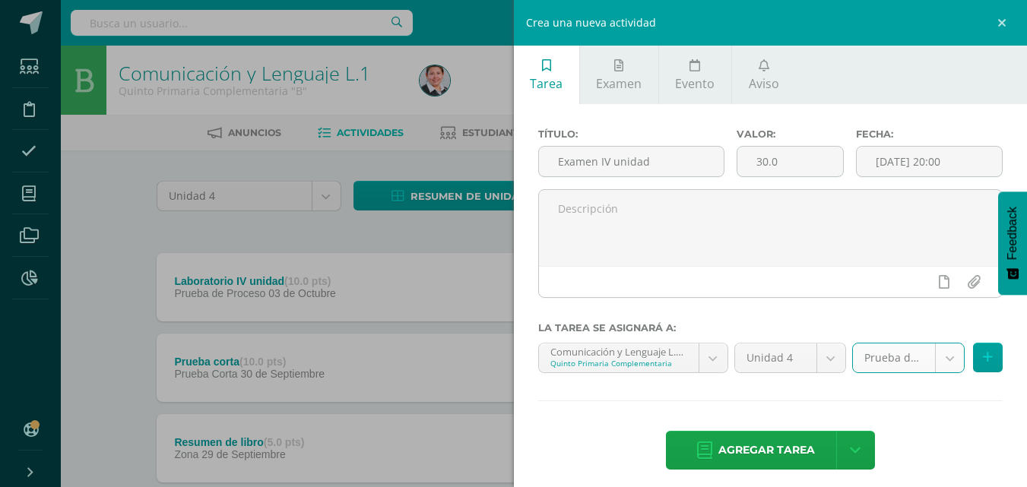
scroll to position [10, 0]
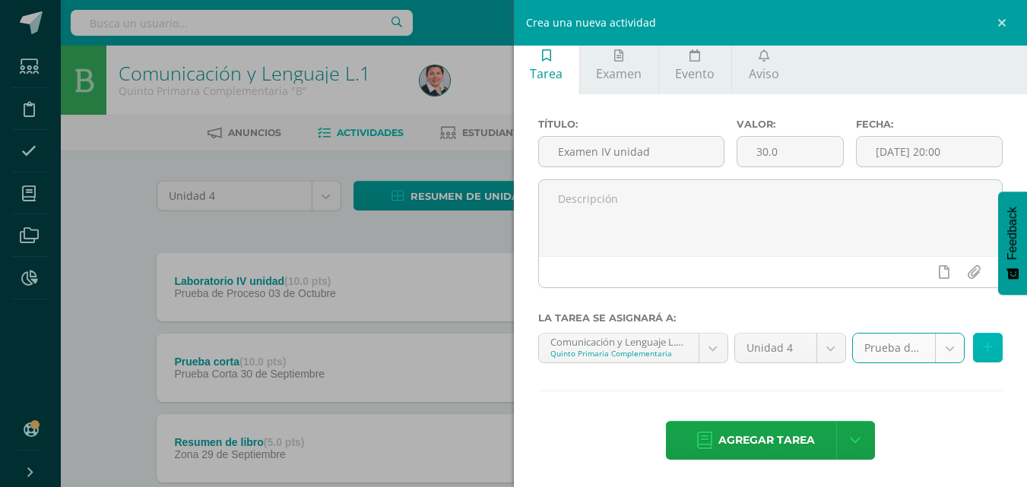
click at [983, 347] on icon at bounding box center [988, 347] width 10 height 13
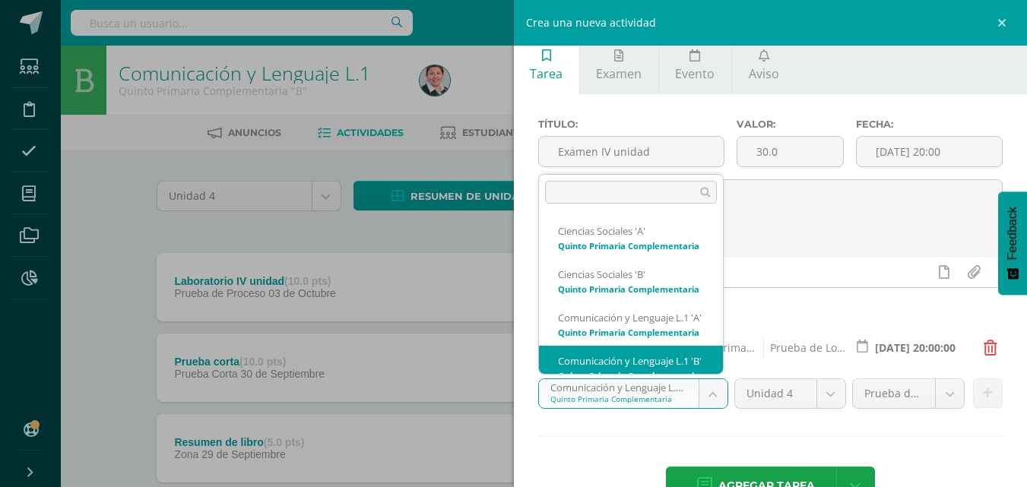
scroll to position [75, 0]
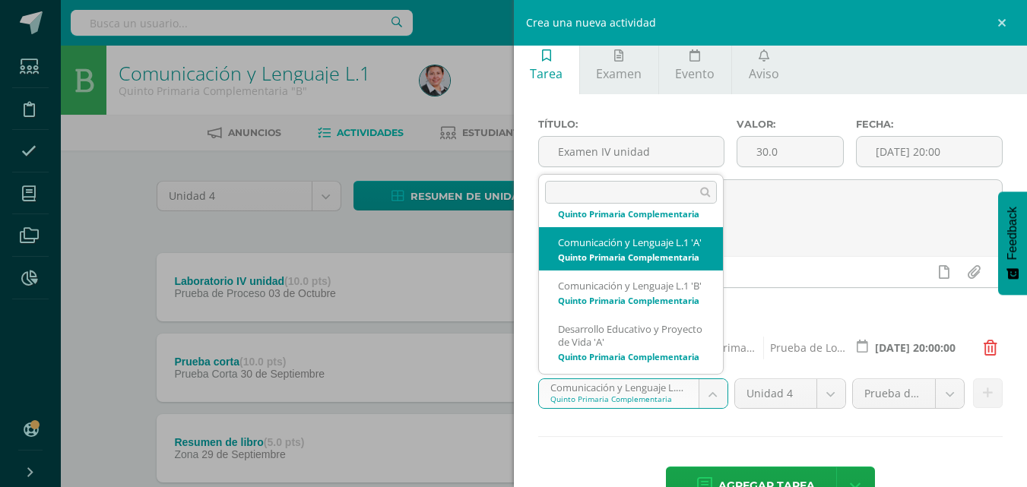
select select "155345"
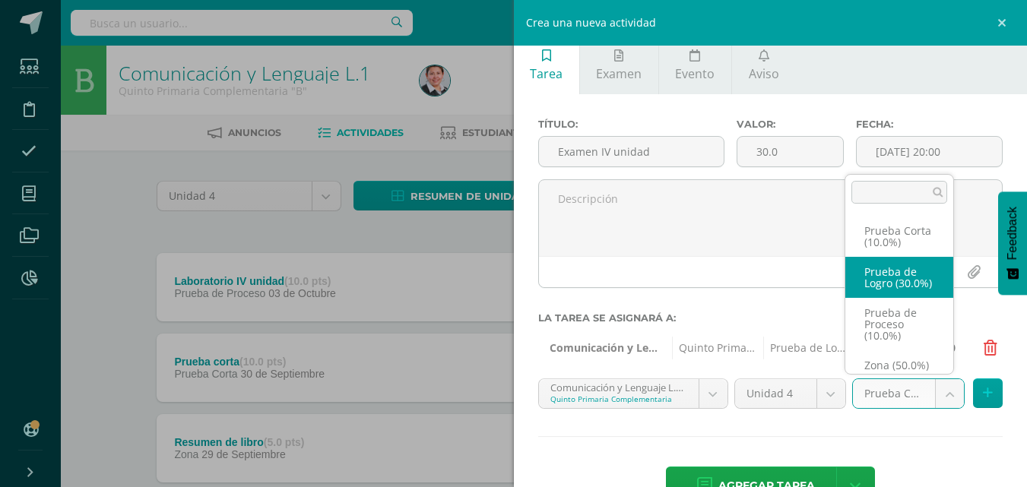
select select "155362"
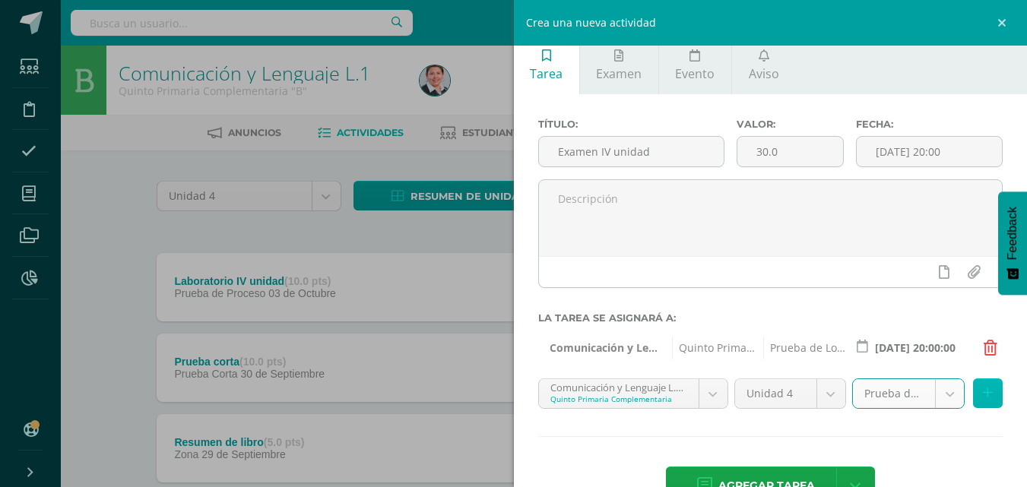
click at [983, 393] on icon at bounding box center [988, 393] width 10 height 13
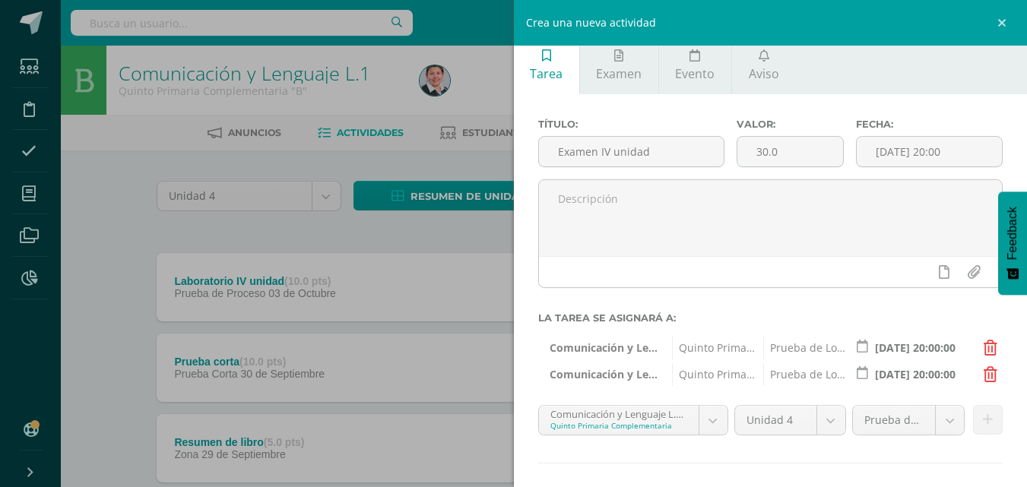
scroll to position [82, 0]
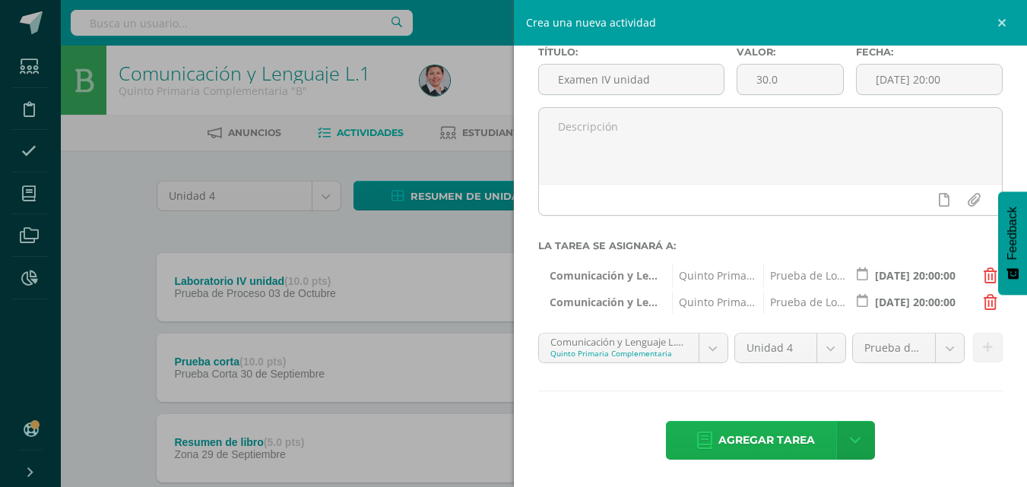
click at [766, 439] on span "Agregar tarea" at bounding box center [766, 440] width 97 height 37
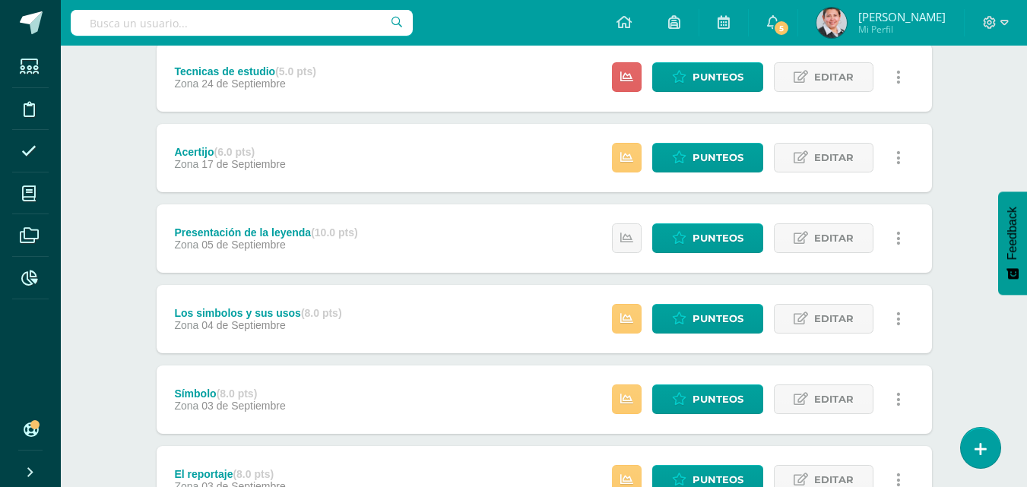
scroll to position [608, 0]
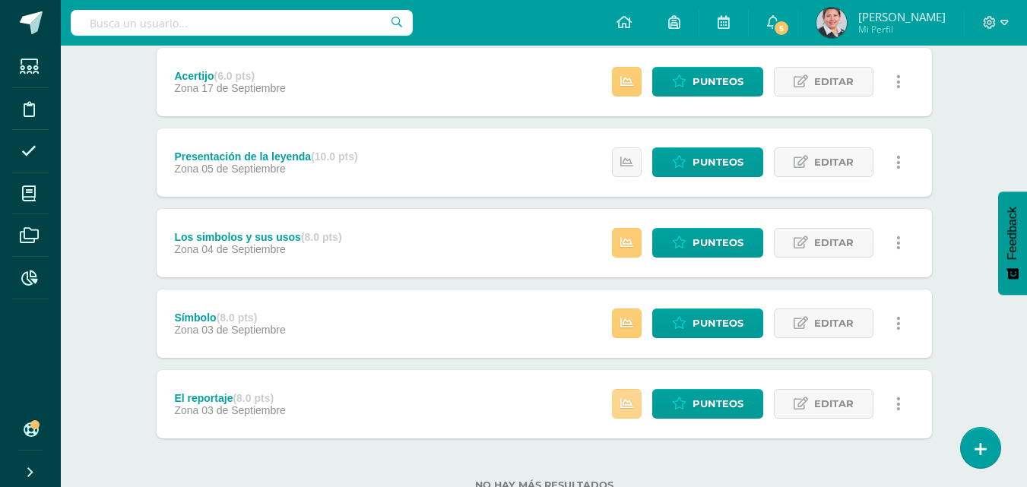
click at [618, 417] on link at bounding box center [627, 404] width 30 height 30
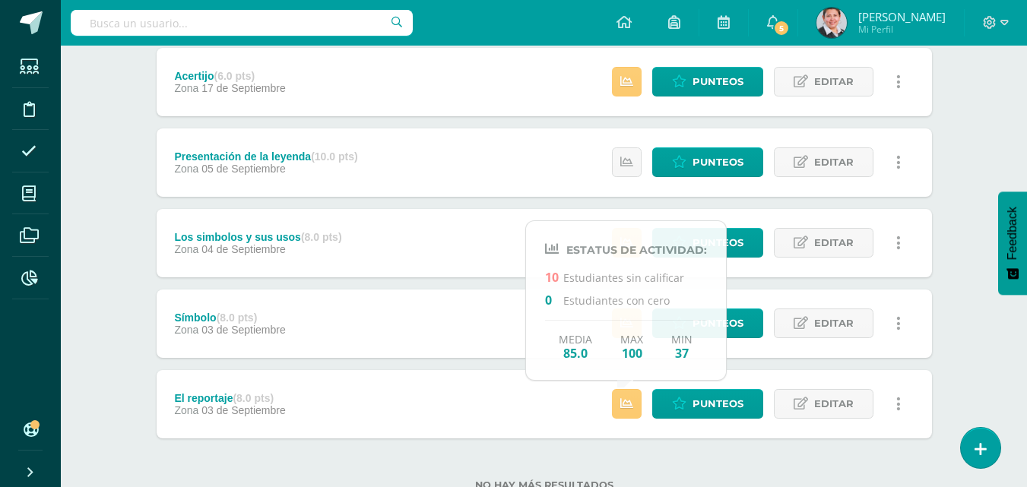
click at [506, 364] on div "Examen IV unidad (30.0 pts) Prueba de Logro [DATE] Estatus de Actividad: 40 Est…" at bounding box center [544, 42] width 775 height 794
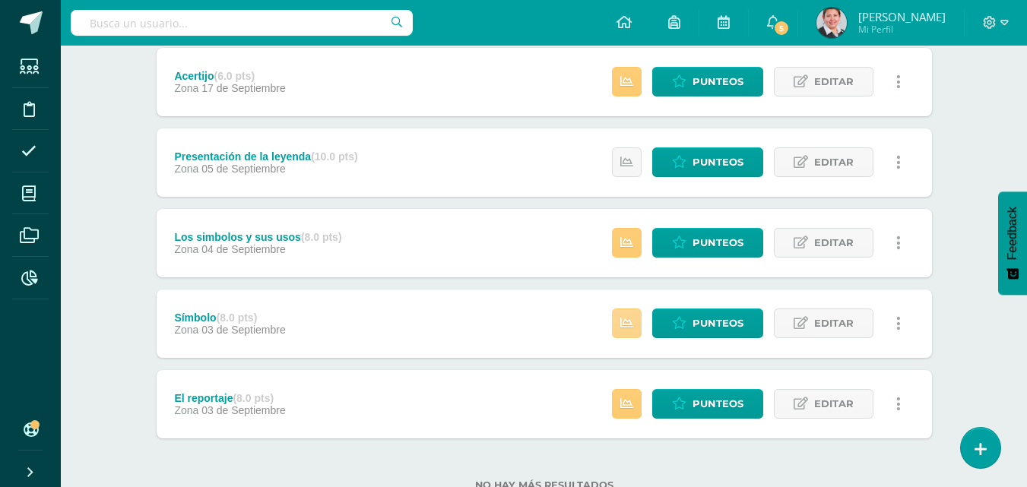
click at [632, 317] on icon at bounding box center [626, 323] width 13 height 13
click at [493, 284] on div "Examen IV unidad (30.0 pts) Prueba de Logro [DATE] Estatus de Actividad: 40 Est…" at bounding box center [544, 42] width 775 height 794
click at [632, 240] on icon at bounding box center [626, 242] width 13 height 13
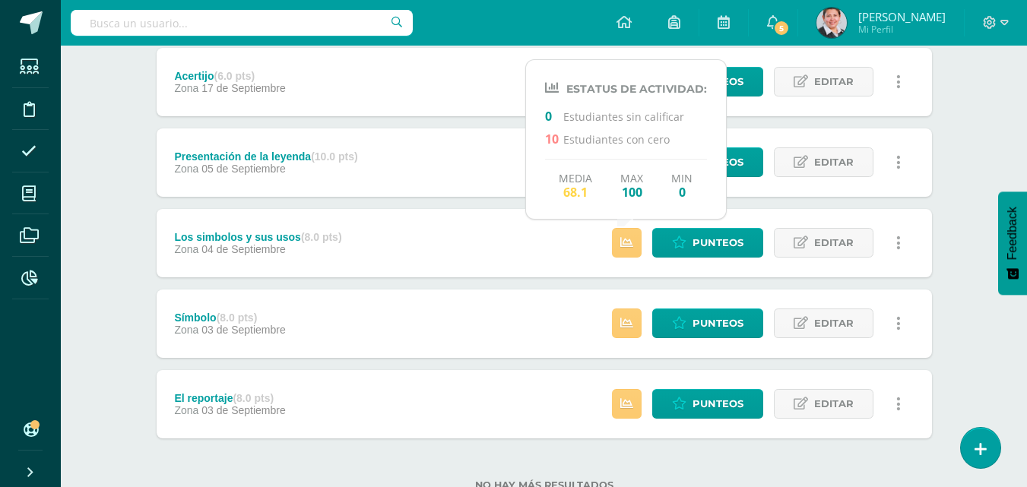
click at [505, 204] on div "Examen IV unidad (30.0 pts) Prueba de Logro [DATE] Estatus de Actividad: 40 Est…" at bounding box center [544, 42] width 775 height 794
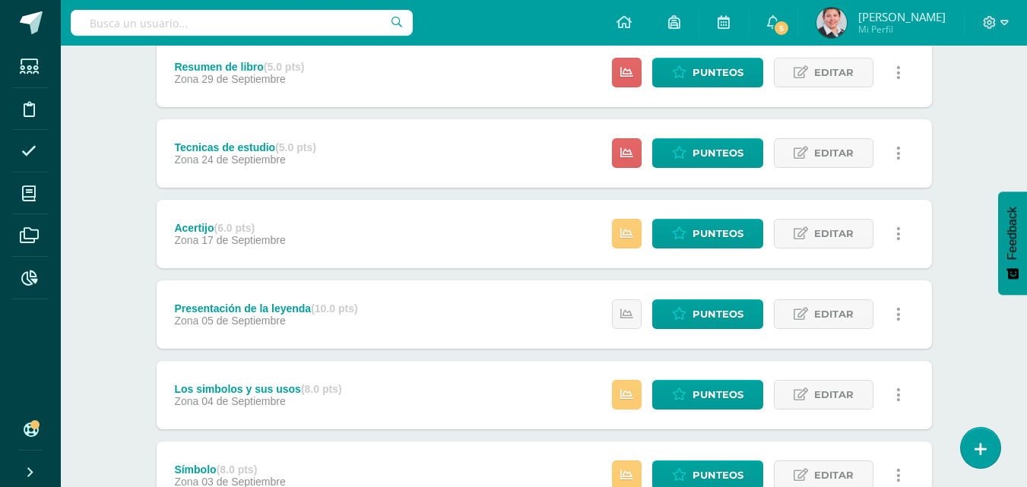
scroll to position [532, 0]
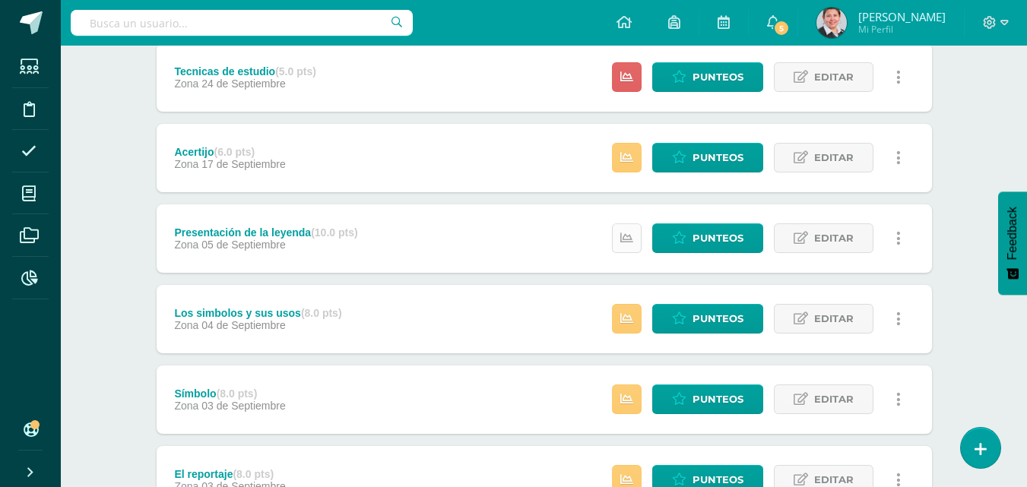
click at [622, 226] on link at bounding box center [627, 238] width 30 height 30
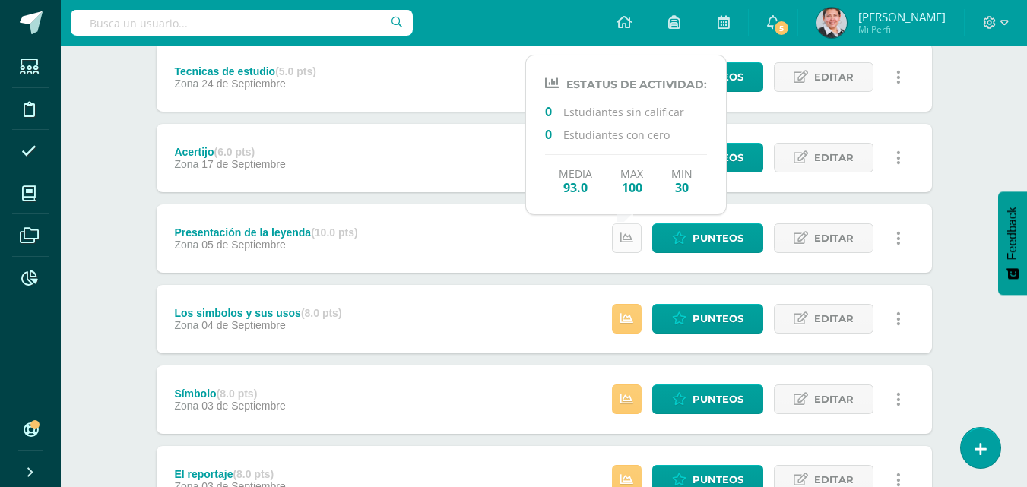
click at [623, 232] on icon at bounding box center [626, 238] width 13 height 13
click at [518, 203] on div "Examen IV unidad (30.0 pts) Prueba de Logro [DATE] Estatus de Actividad: 40 Est…" at bounding box center [544, 118] width 775 height 794
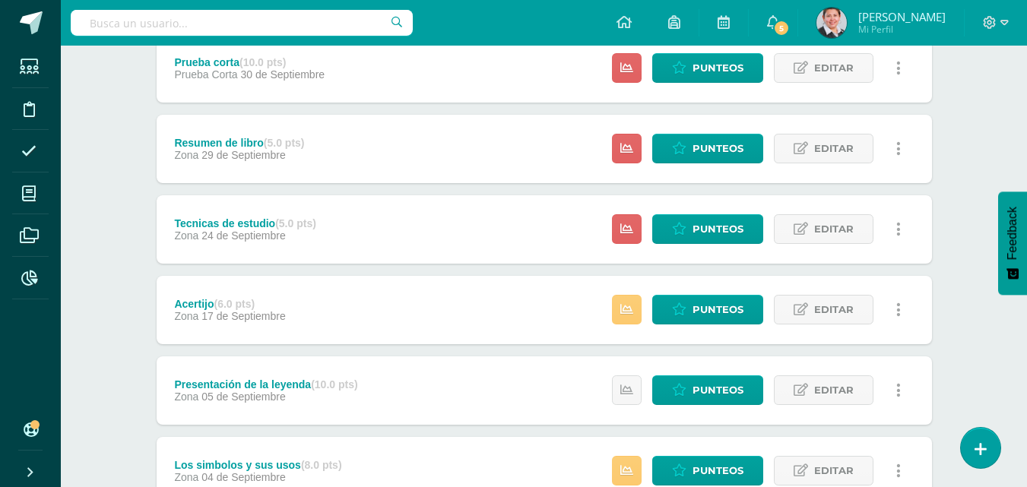
scroll to position [304, 0]
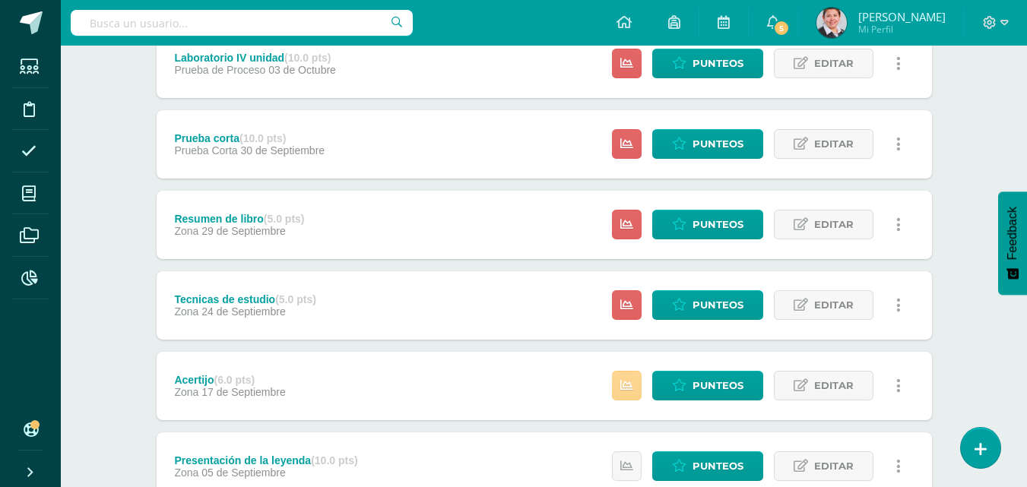
click at [625, 389] on icon at bounding box center [626, 385] width 13 height 13
click at [509, 347] on div "Examen IV unidad (30.0 pts) Prueba de Logro 09 de Octubre Estatus de Actividad:…" at bounding box center [544, 346] width 775 height 794
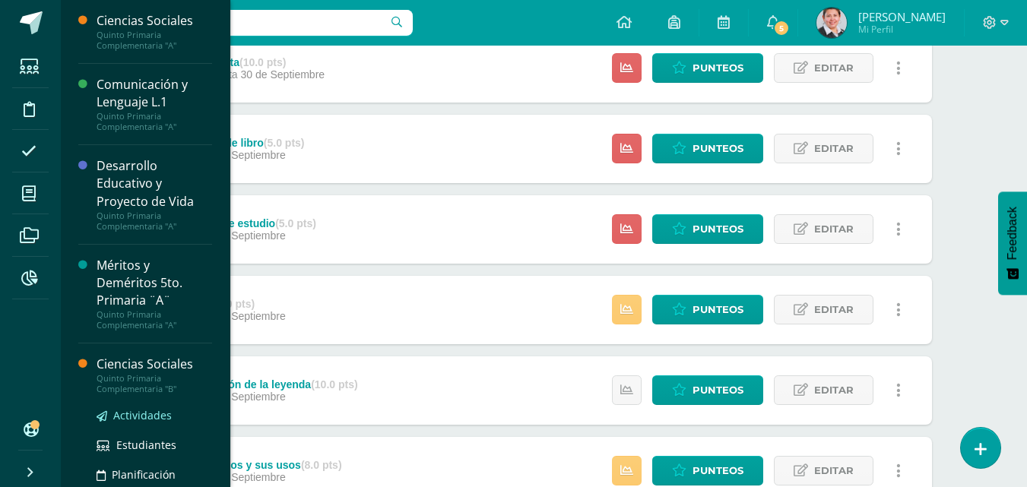
click at [137, 416] on span "Actividades" at bounding box center [142, 415] width 59 height 14
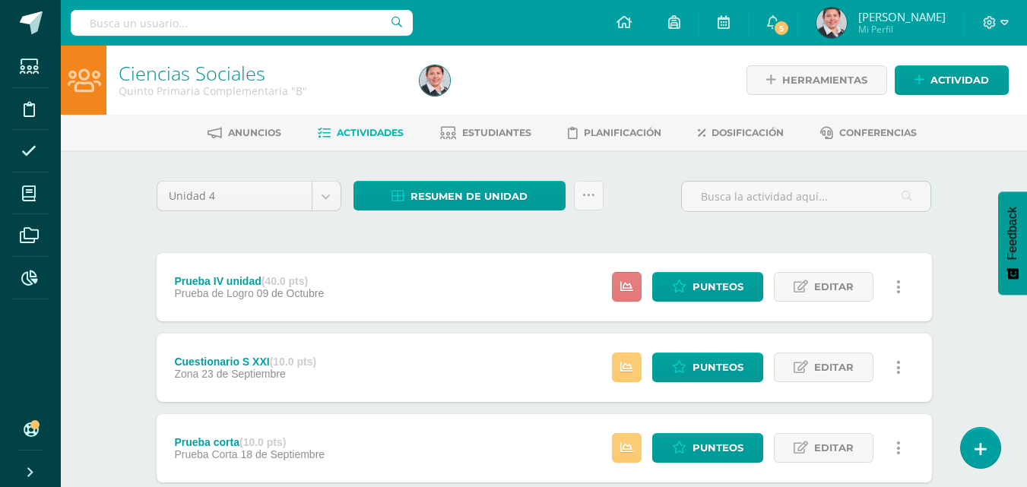
click at [623, 282] on icon at bounding box center [626, 286] width 13 height 13
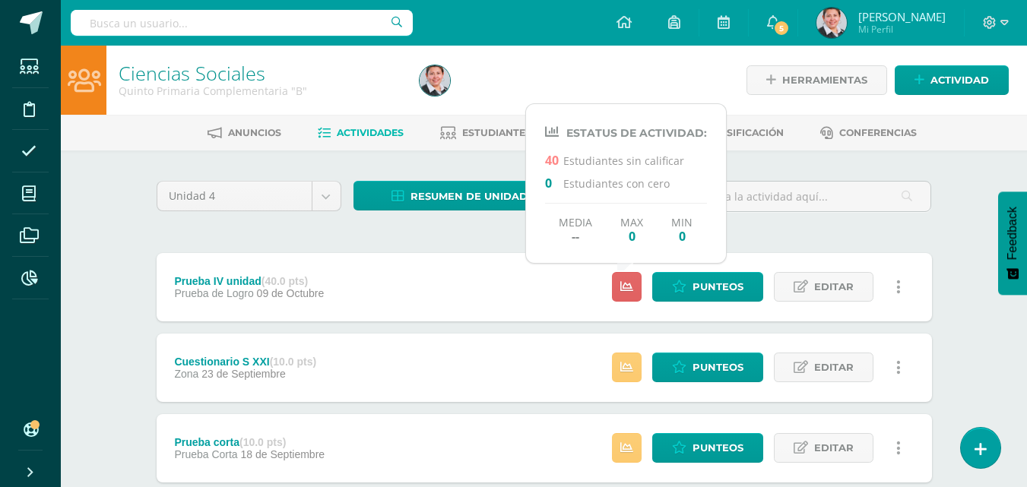
click at [577, 287] on div "Prueba IV unidad (40.0 pts) Prueba de Logro [DATE] Punteos Editar Ocultar Histo…" at bounding box center [544, 287] width 775 height 68
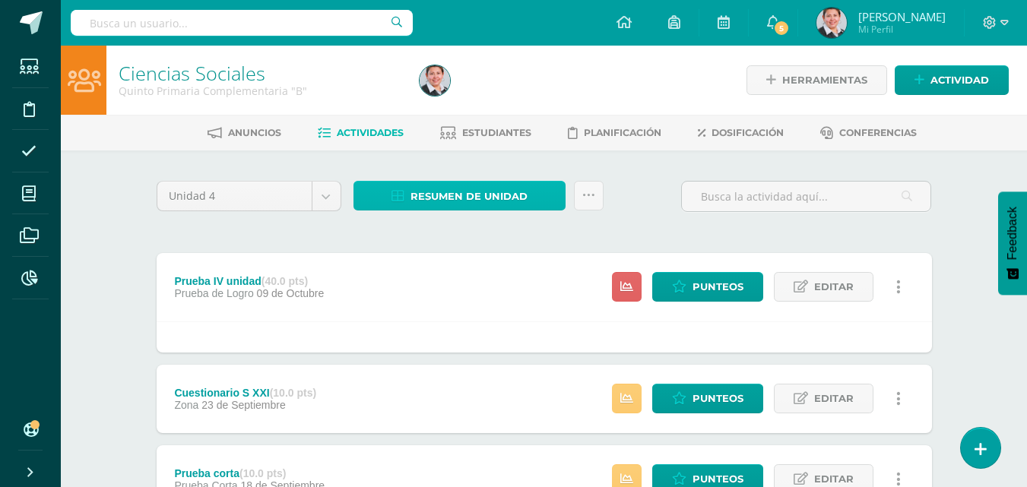
click at [454, 194] on span "Resumen de unidad" at bounding box center [468, 196] width 117 height 28
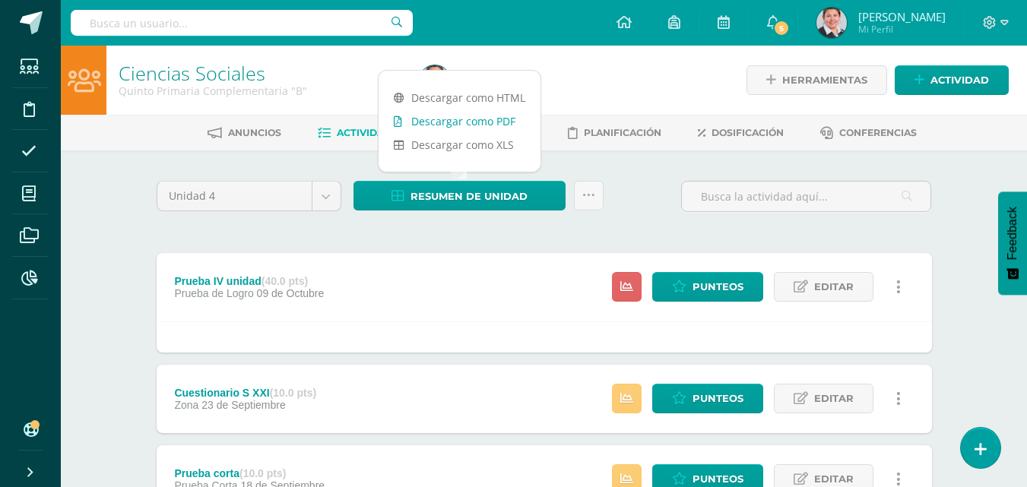
click at [471, 117] on link "Descargar como PDF" at bounding box center [460, 121] width 162 height 24
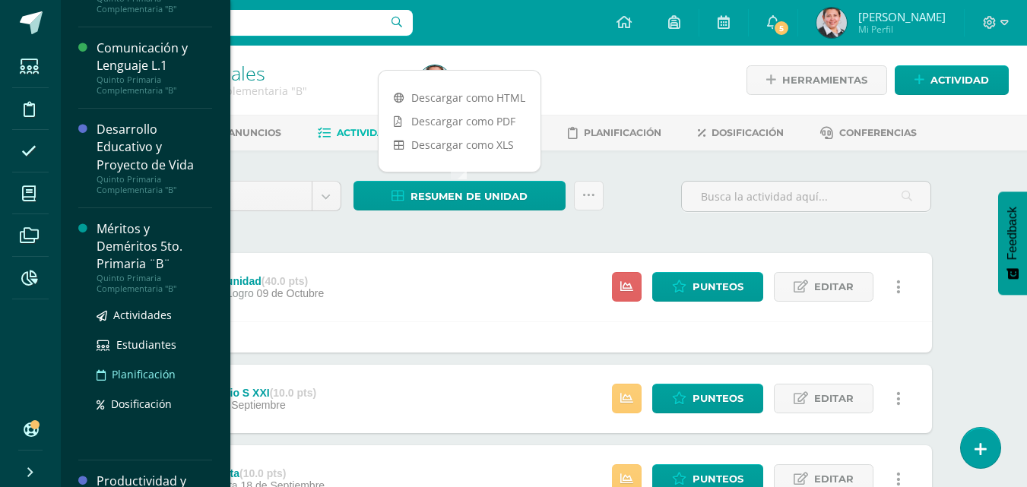
scroll to position [435, 0]
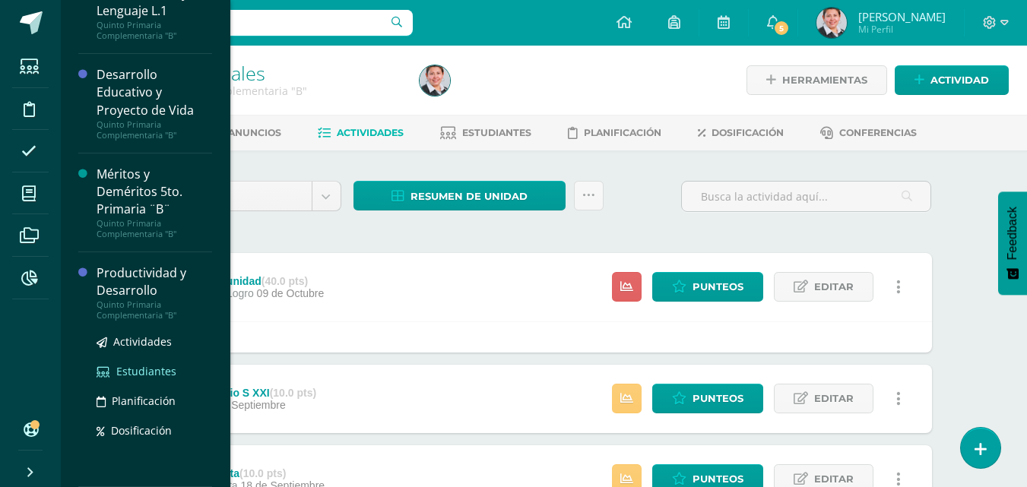
click at [147, 370] on span "Estudiantes" at bounding box center [146, 371] width 60 height 14
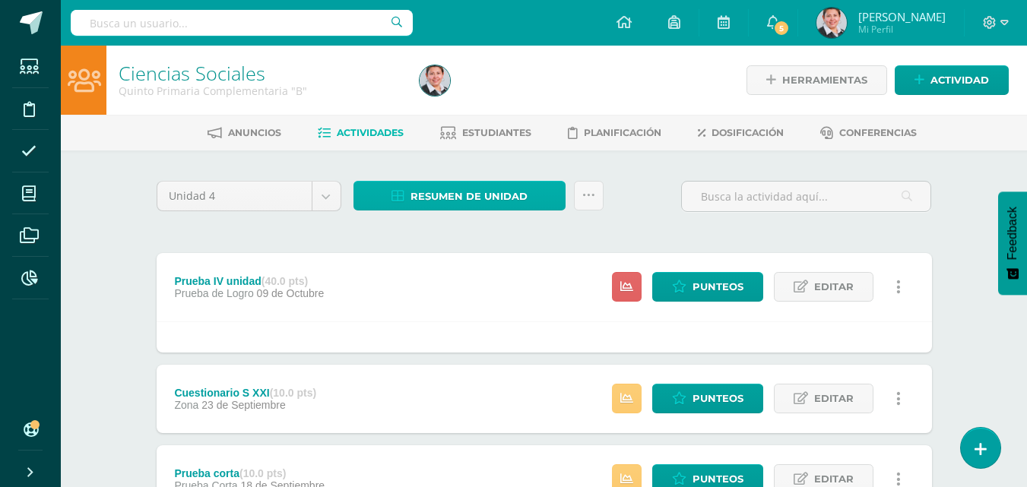
scroll to position [281, 0]
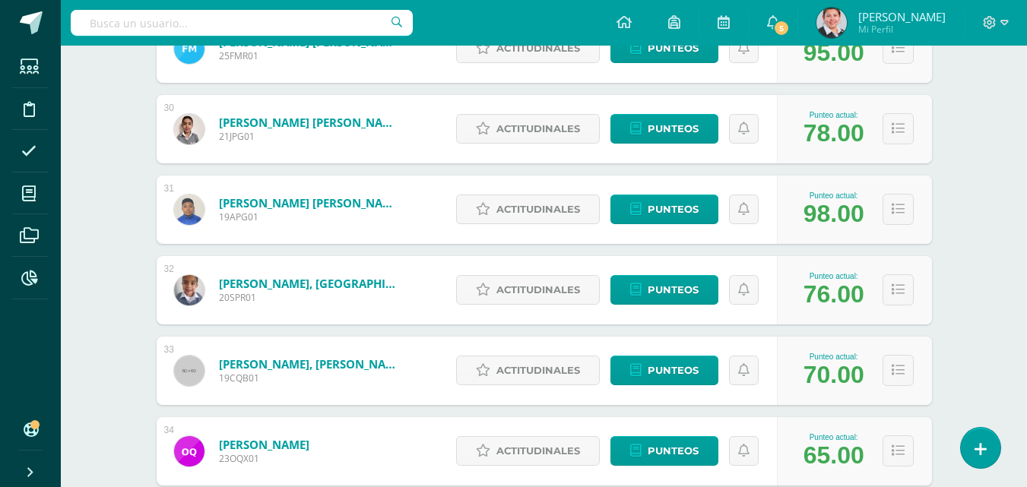
scroll to position [2648, 0]
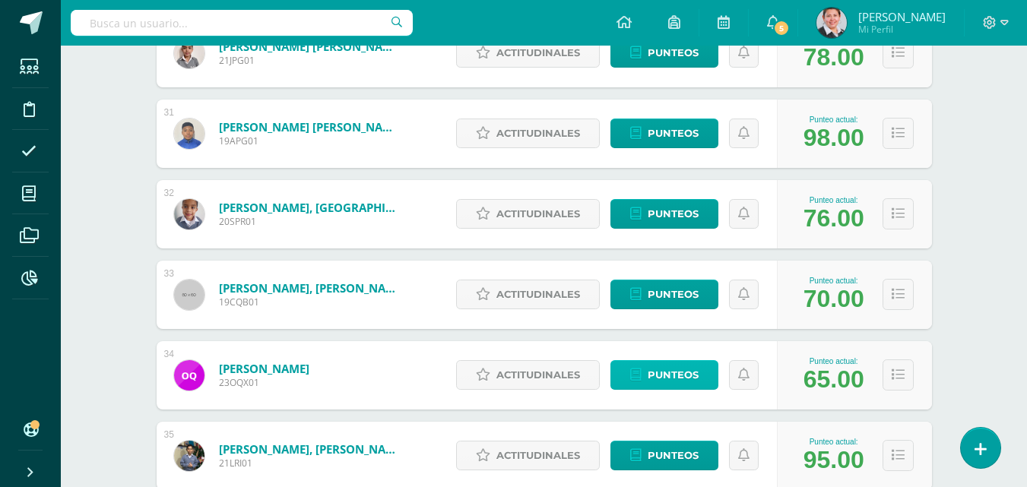
click at [672, 372] on span "Punteos" at bounding box center [673, 375] width 51 height 28
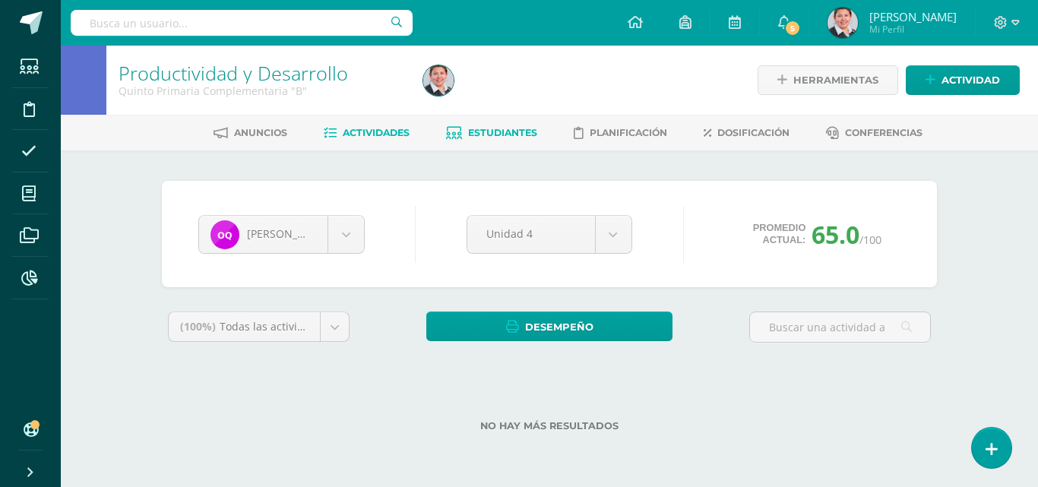
click at [380, 138] on span "Actividades" at bounding box center [376, 132] width 67 height 11
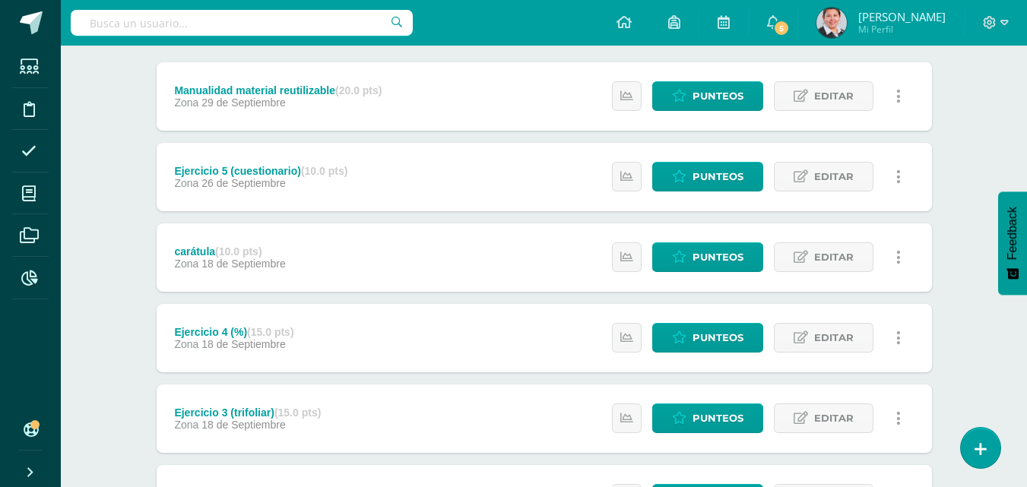
scroll to position [115, 0]
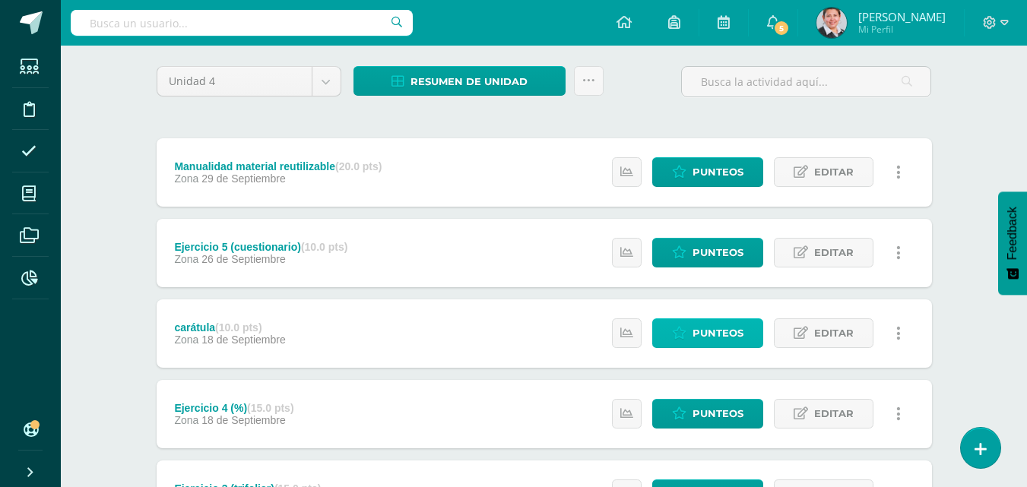
click at [692, 334] on link "Punteos" at bounding box center [707, 334] width 111 height 30
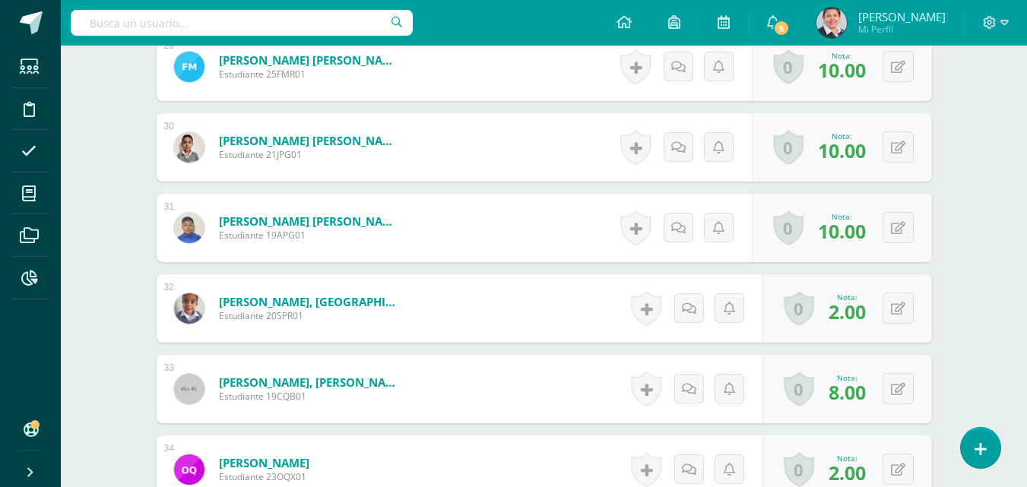
scroll to position [2828, 0]
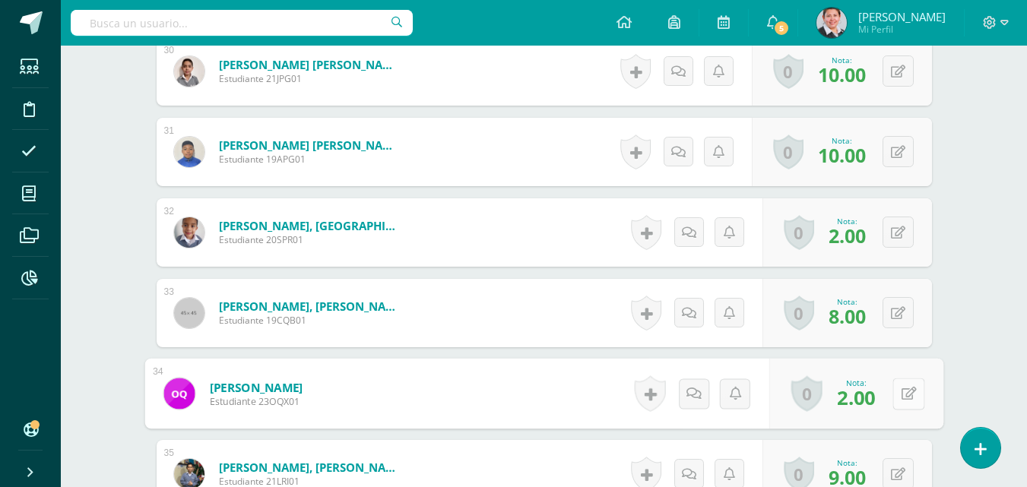
click at [895, 395] on button at bounding box center [908, 394] width 32 height 32
type input "4"
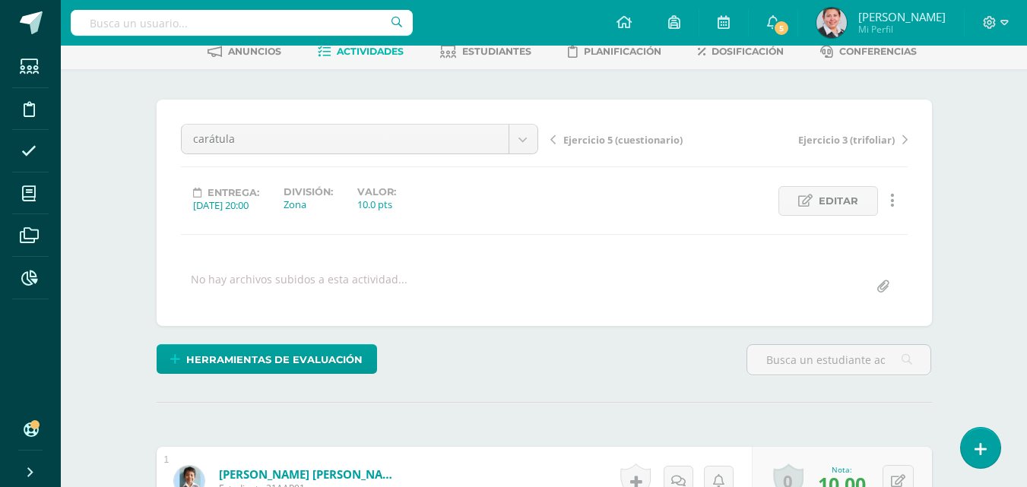
scroll to position [0, 0]
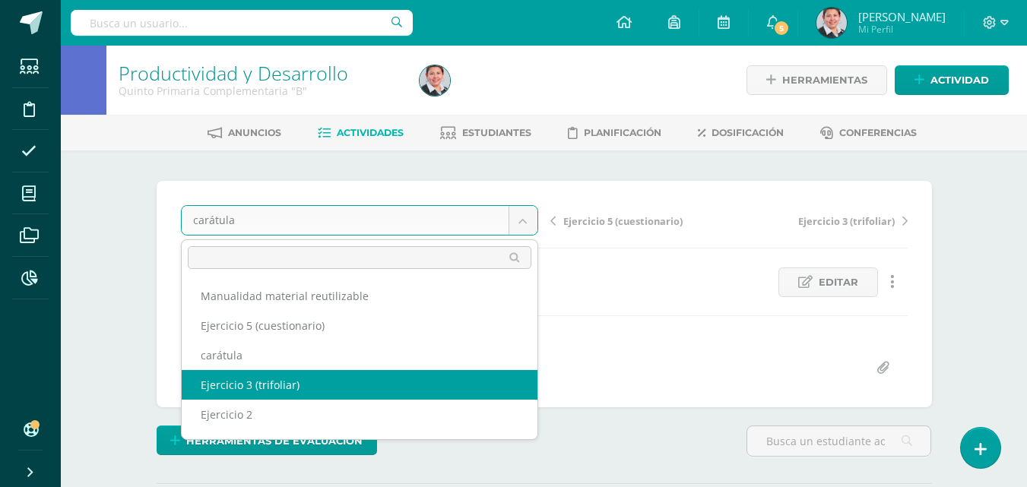
scroll to position [55, 0]
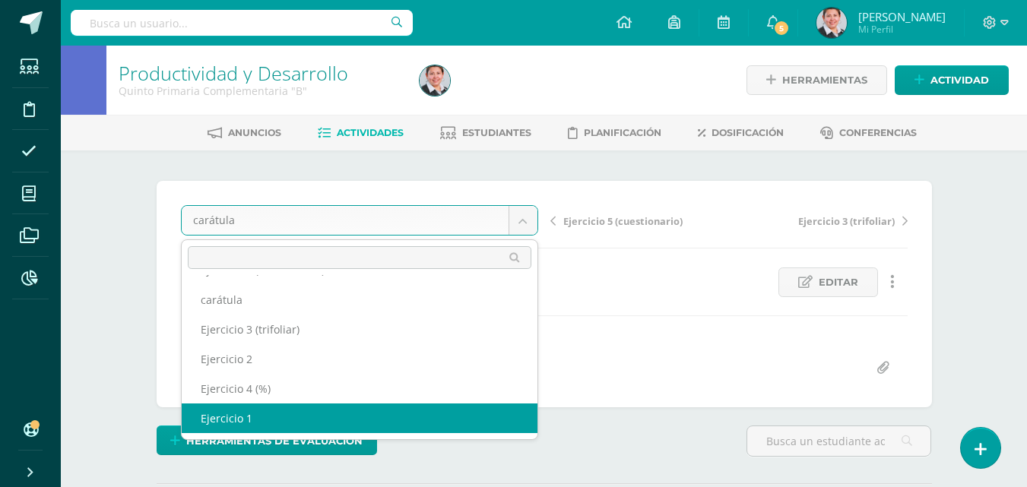
select select "/dashboard/teacher/grade-activity/180356/"
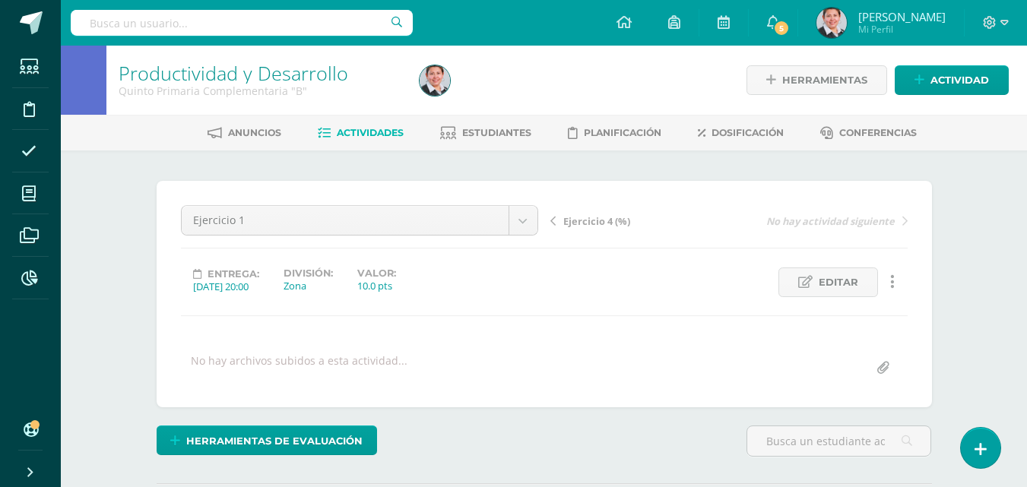
scroll to position [1, 0]
